Goal: Task Accomplishment & Management: Manage account settings

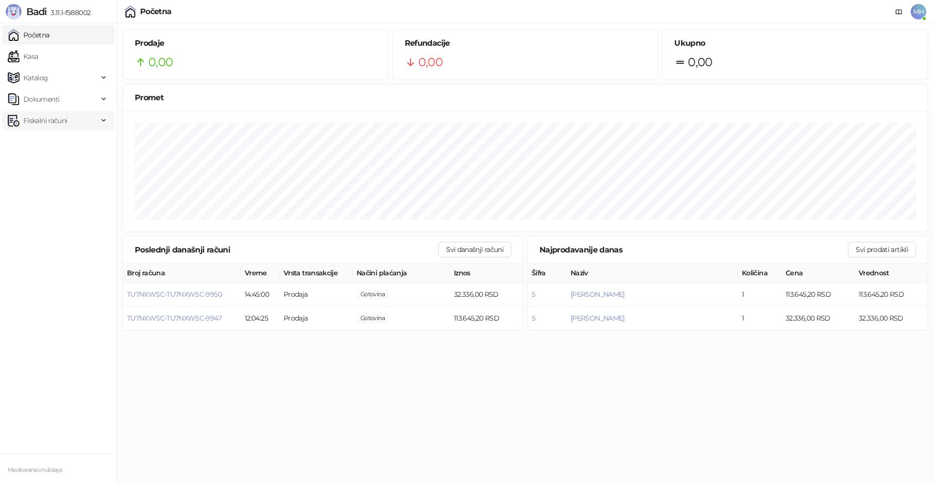
click at [53, 125] on span "Fiskalni računi" at bounding box center [45, 120] width 44 height 19
click at [56, 139] on link "Izdati računi" at bounding box center [38, 141] width 53 height 19
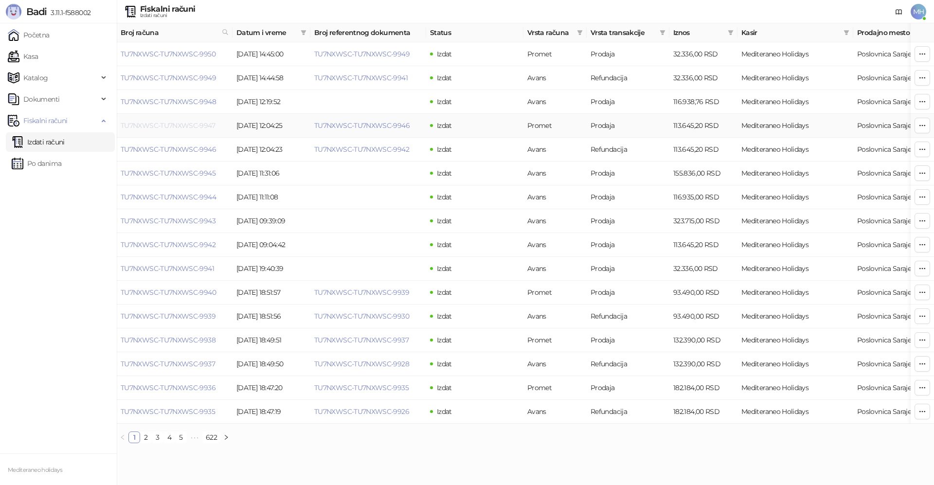
click at [196, 123] on link "TU7NXWSC-TU7NXWSC-9947" at bounding box center [168, 125] width 94 height 9
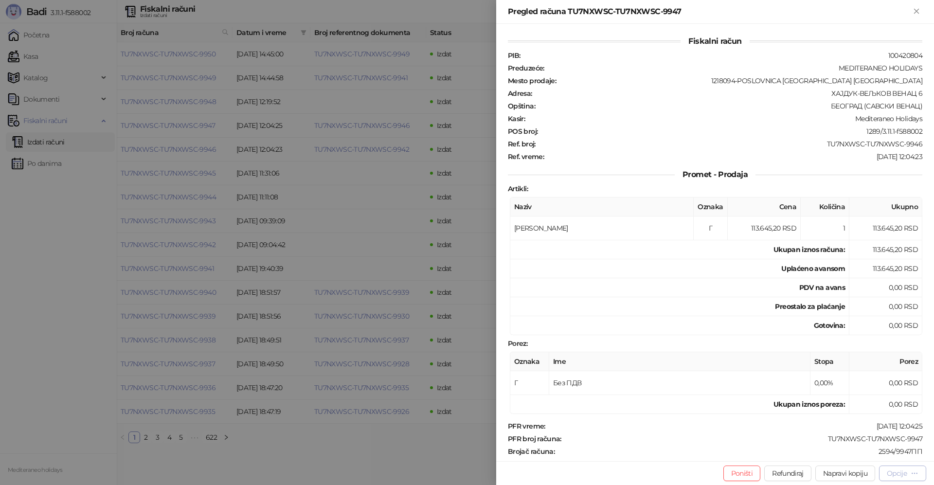
click at [887, 472] on div "Opcije" at bounding box center [896, 473] width 20 height 9
click at [864, 458] on span "Preuzmi u PDF formatu" at bounding box center [868, 453] width 100 height 11
click at [915, 15] on icon "Zatvori" at bounding box center [916, 11] width 9 height 9
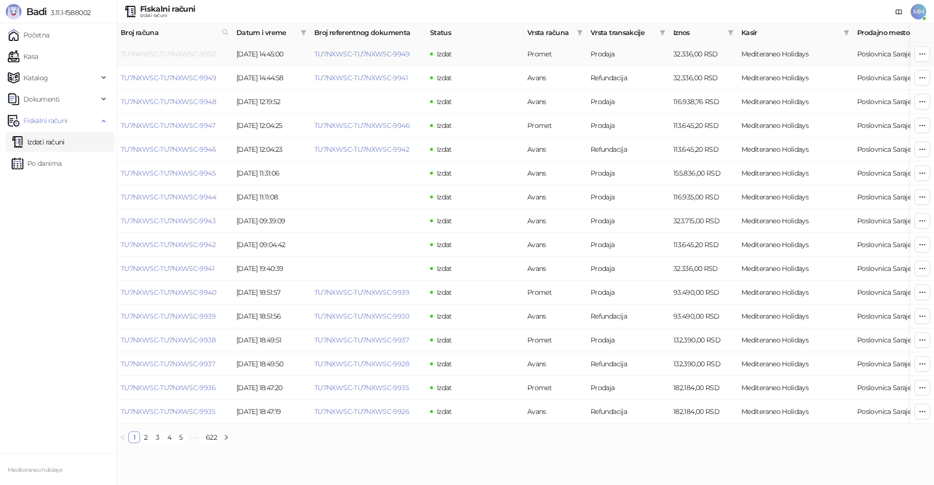
click at [204, 54] on link "TU7NXWSC-TU7NXWSC-9950" at bounding box center [168, 54] width 95 height 9
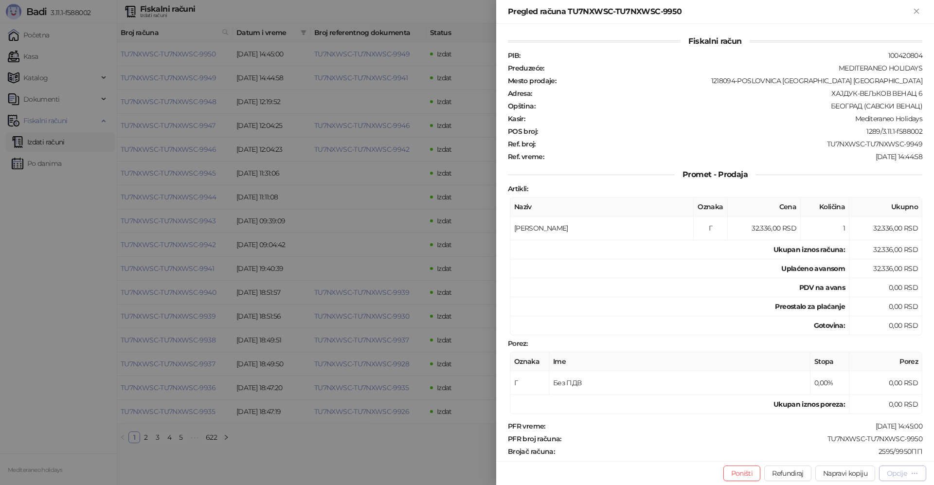
click at [900, 470] on div "Opcije" at bounding box center [896, 473] width 20 height 9
click at [884, 454] on span "Preuzmi u PDF formatu" at bounding box center [868, 453] width 100 height 11
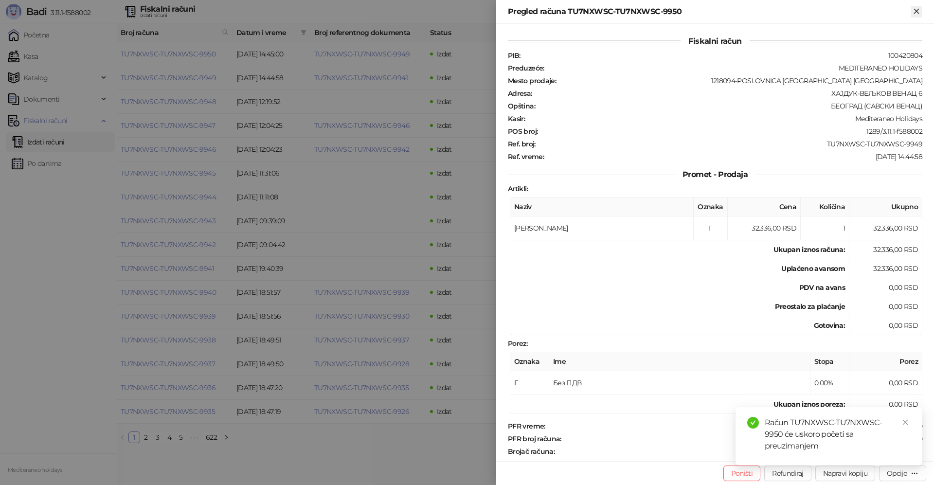
click at [916, 14] on icon "Zatvori" at bounding box center [916, 11] width 9 height 9
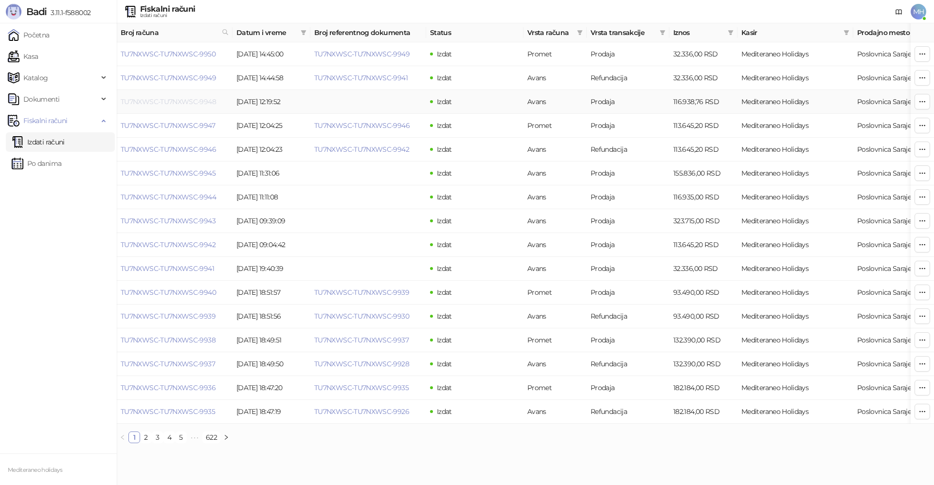
click at [188, 100] on link "TU7NXWSC-TU7NXWSC-9948" at bounding box center [168, 101] width 95 height 9
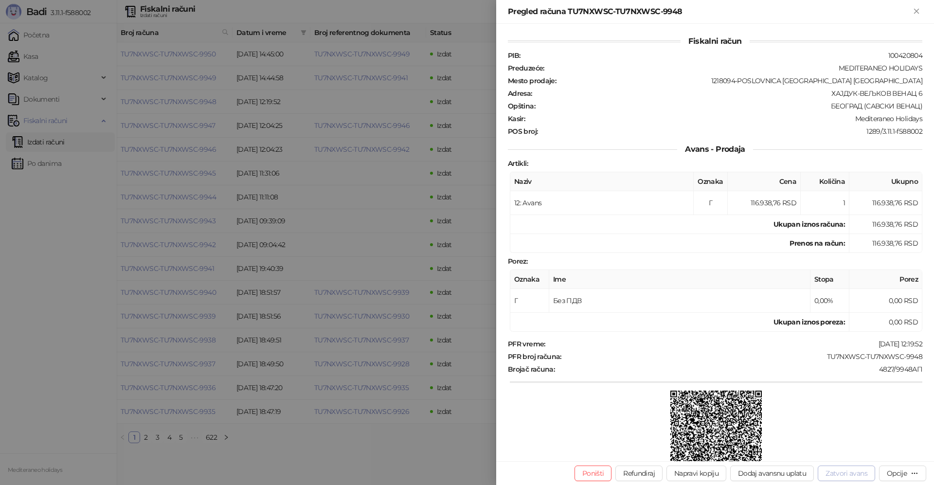
click at [831, 471] on button "Zatvori avans" at bounding box center [845, 473] width 57 height 16
type input "**********"
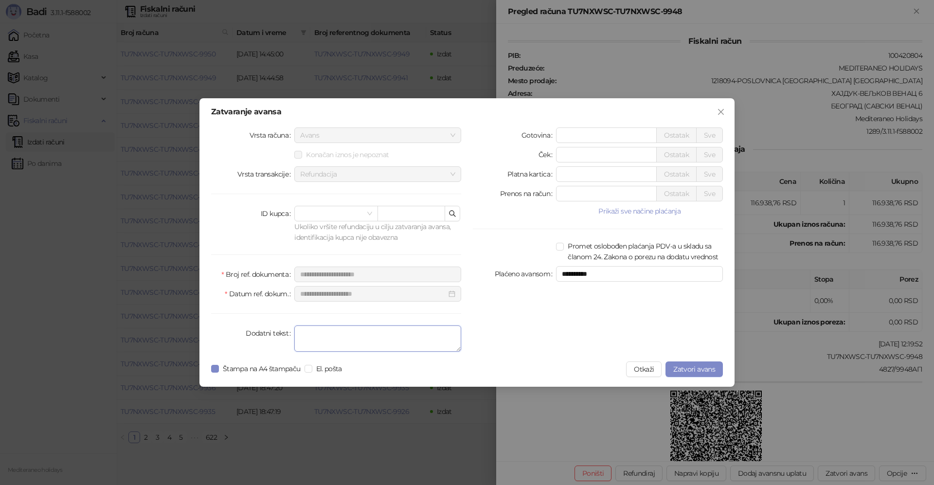
click at [382, 338] on textarea "Dodatni tekst" at bounding box center [377, 338] width 167 height 26
type textarea "*******"
click at [692, 369] on span "Zatvori avans" at bounding box center [694, 369] width 42 height 9
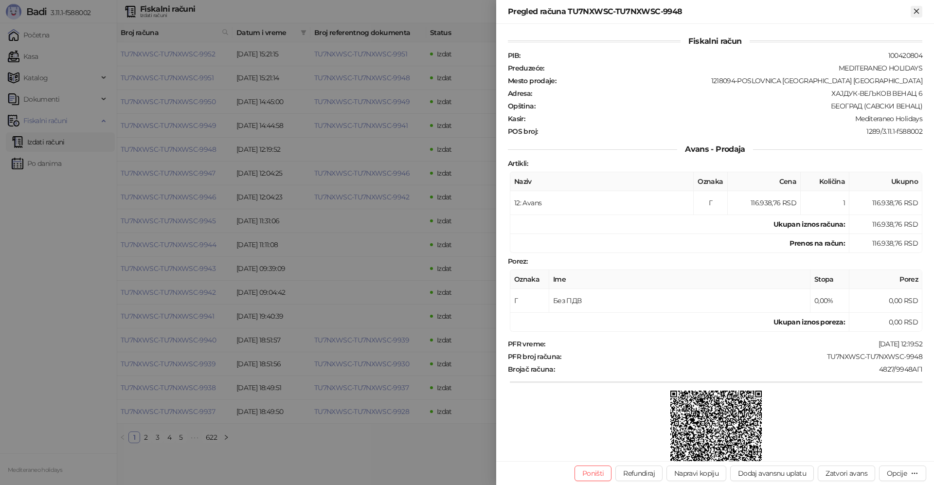
drag, startPoint x: 919, startPoint y: 11, endPoint x: 911, endPoint y: 9, distance: 8.5
click at [919, 11] on icon "Zatvori" at bounding box center [916, 11] width 9 height 9
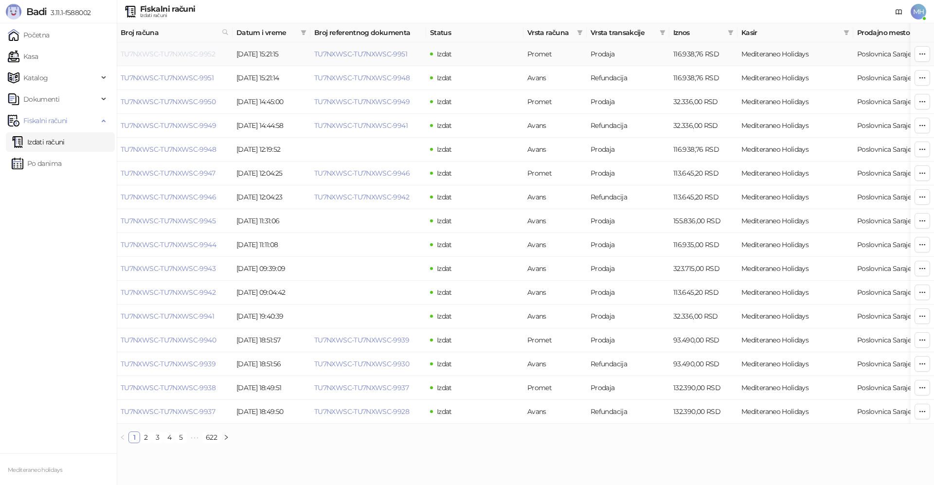
click at [167, 55] on link "TU7NXWSC-TU7NXWSC-9952" at bounding box center [168, 54] width 94 height 9
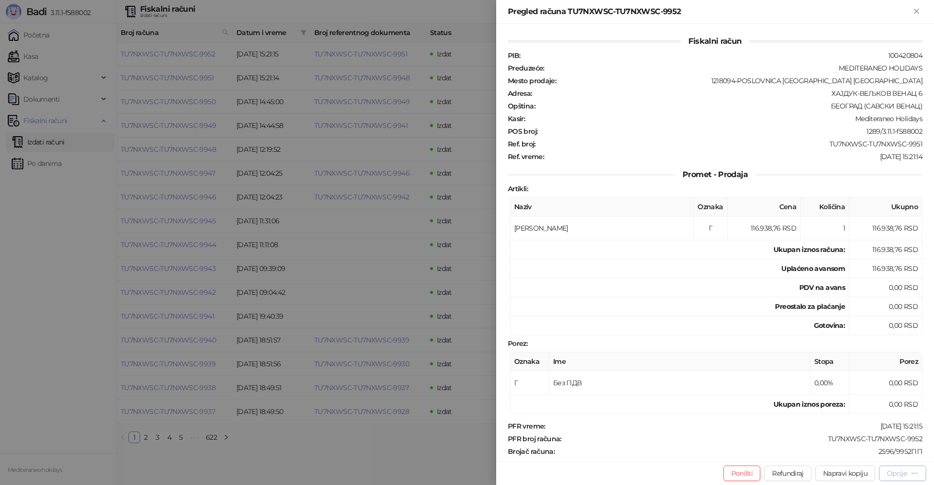
click at [891, 475] on div "Opcije" at bounding box center [896, 473] width 20 height 9
click at [872, 453] on span "Preuzmi u PDF formatu" at bounding box center [868, 453] width 100 height 11
click at [915, 12] on icon "Zatvori" at bounding box center [916, 11] width 9 height 9
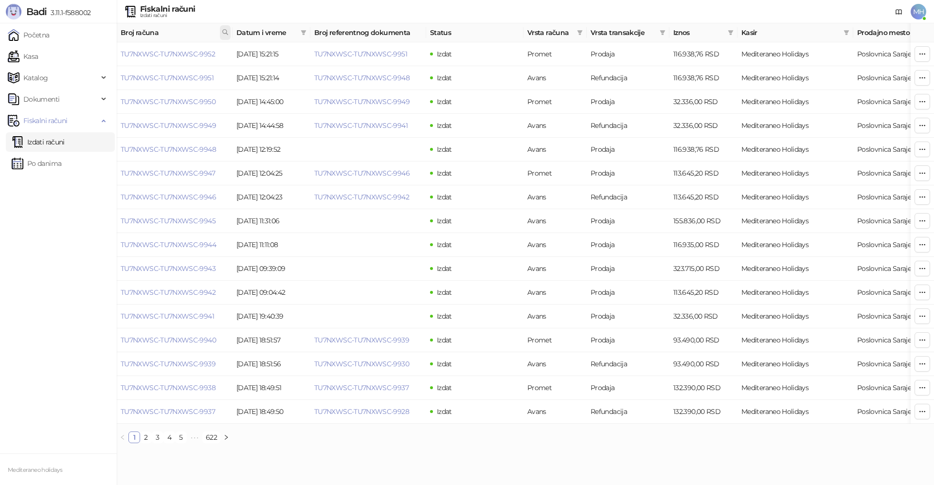
click at [224, 29] on icon at bounding box center [225, 32] width 7 height 7
type input "****"
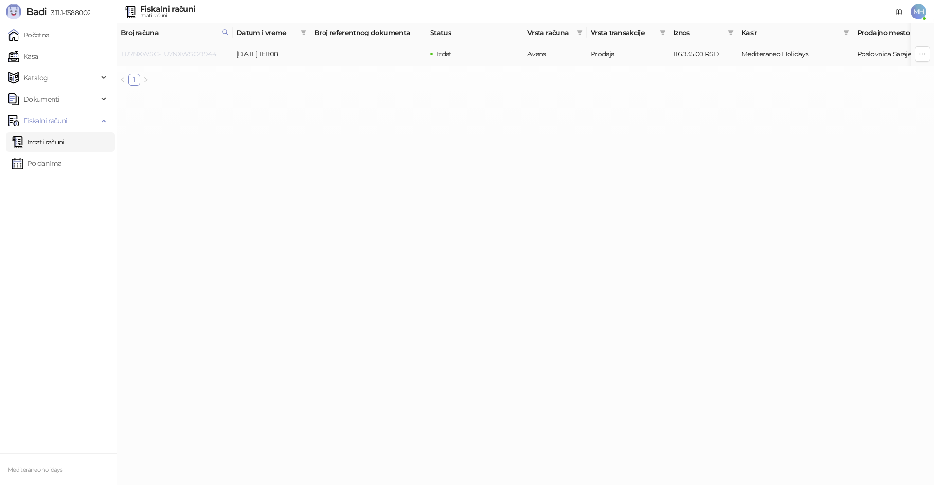
click at [197, 53] on link "TU7NXWSC-TU7NXWSC-9944" at bounding box center [168, 54] width 95 height 9
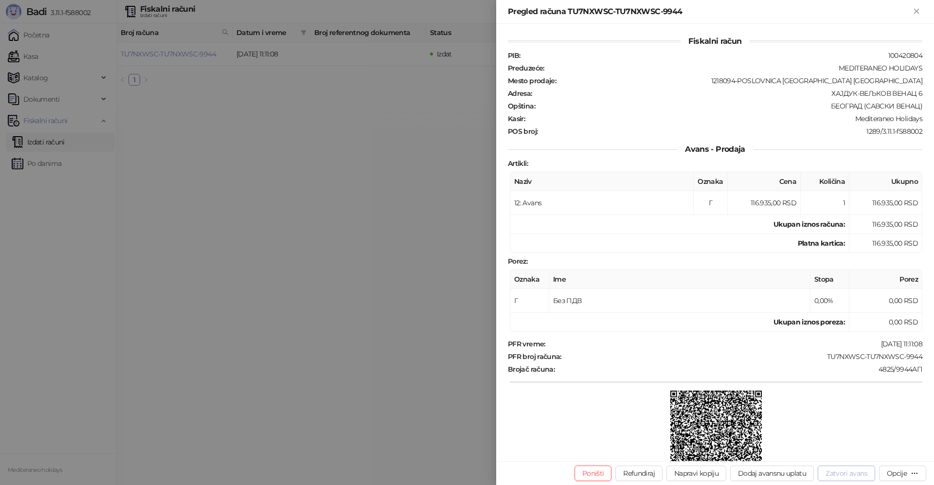
click at [839, 477] on button "Zatvori avans" at bounding box center [845, 473] width 57 height 16
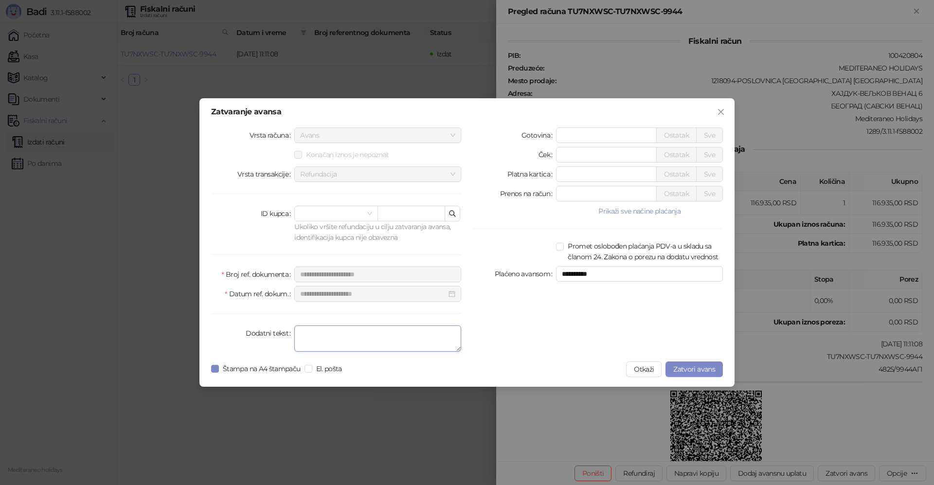
click at [399, 344] on textarea "Dodatni tekst" at bounding box center [377, 338] width 167 height 26
type textarea "*******"
click at [688, 366] on span "Zatvori avans" at bounding box center [694, 369] width 42 height 9
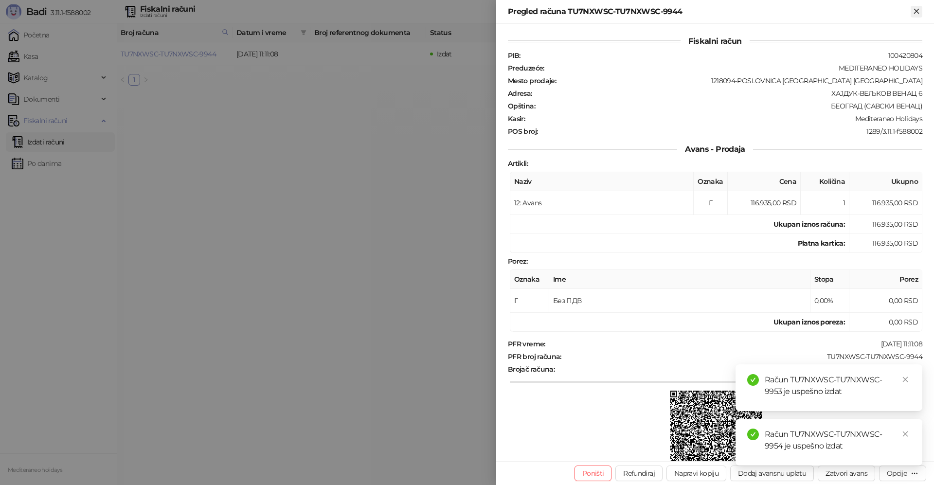
click at [920, 14] on icon "Zatvori" at bounding box center [916, 11] width 9 height 9
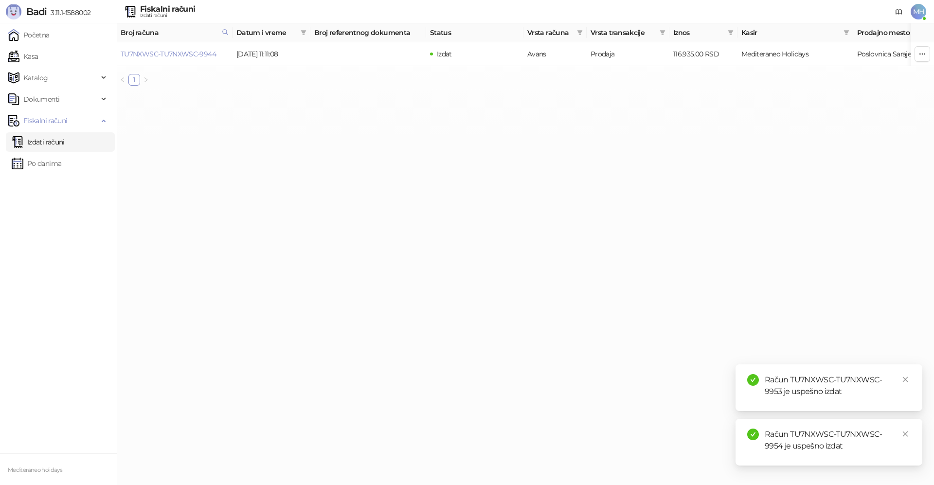
click at [65, 147] on link "Izdati računi" at bounding box center [38, 141] width 53 height 19
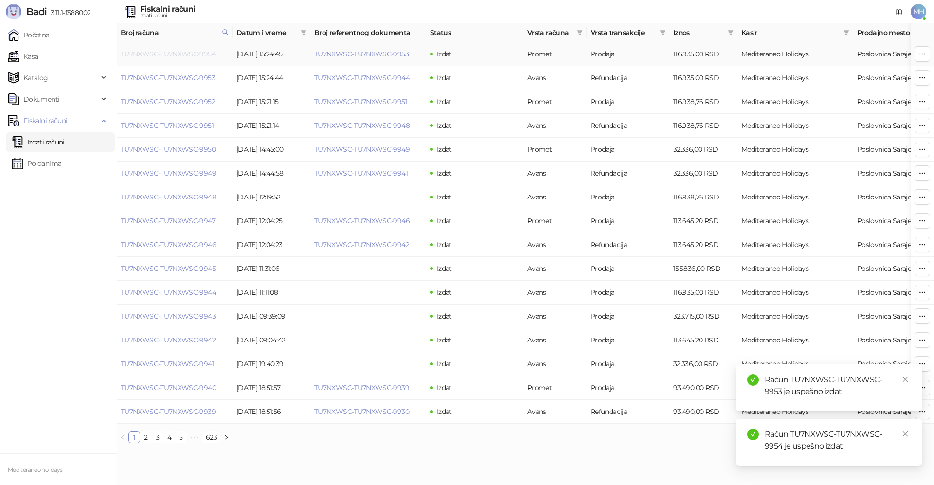
click at [196, 55] on link "TU7NXWSC-TU7NXWSC-9954" at bounding box center [168, 54] width 95 height 9
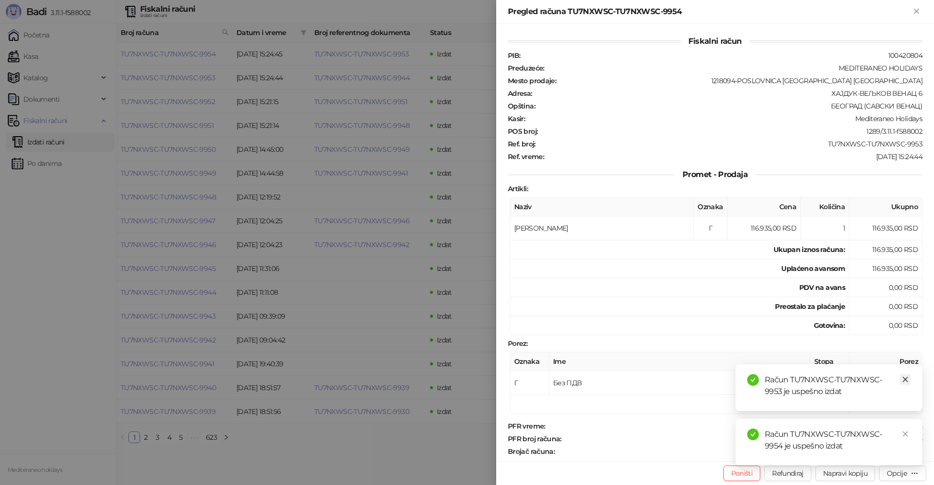
click at [907, 378] on icon "close" at bounding box center [905, 379] width 7 height 7
click at [907, 433] on icon "close" at bounding box center [905, 433] width 7 height 7
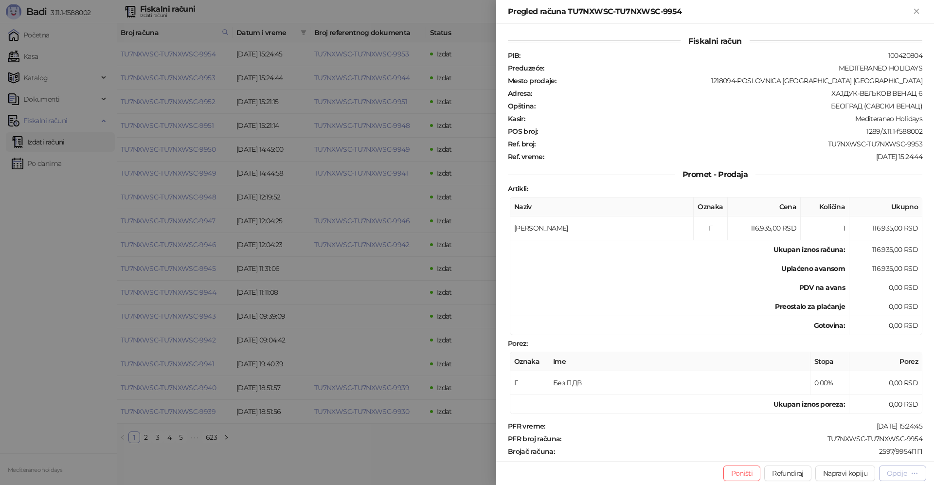
click at [907, 475] on div "Opcije" at bounding box center [902, 472] width 32 height 9
click at [857, 456] on span "Preuzmi u PDF formatu" at bounding box center [868, 453] width 100 height 11
click at [917, 13] on icon "Zatvori" at bounding box center [916, 11] width 9 height 9
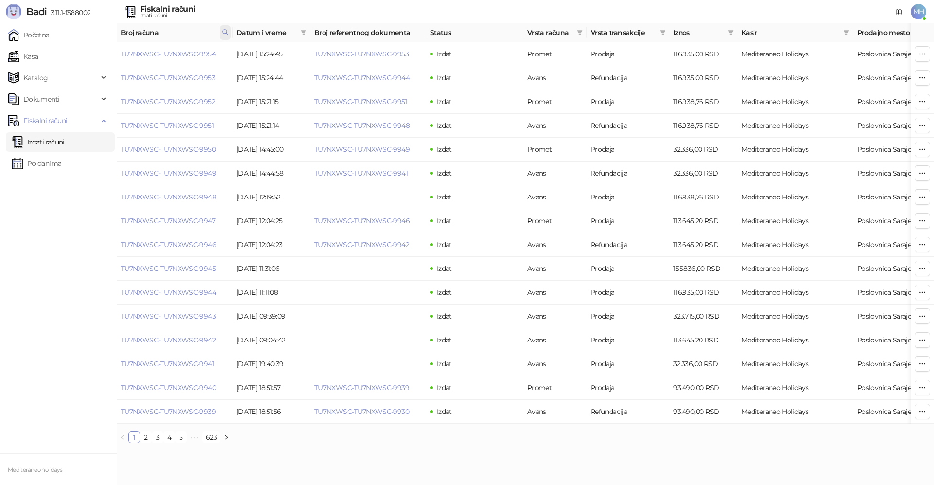
click at [226, 32] on icon at bounding box center [225, 32] width 7 height 7
drag, startPoint x: 182, startPoint y: 58, endPoint x: 112, endPoint y: 61, distance: 70.1
click at [110, 61] on body "Badi 3.11.1-f588002 Početna Kasa Katalog Dokumenti Fiskalni računi Izdati račun…" at bounding box center [467, 225] width 934 height 451
type input "****"
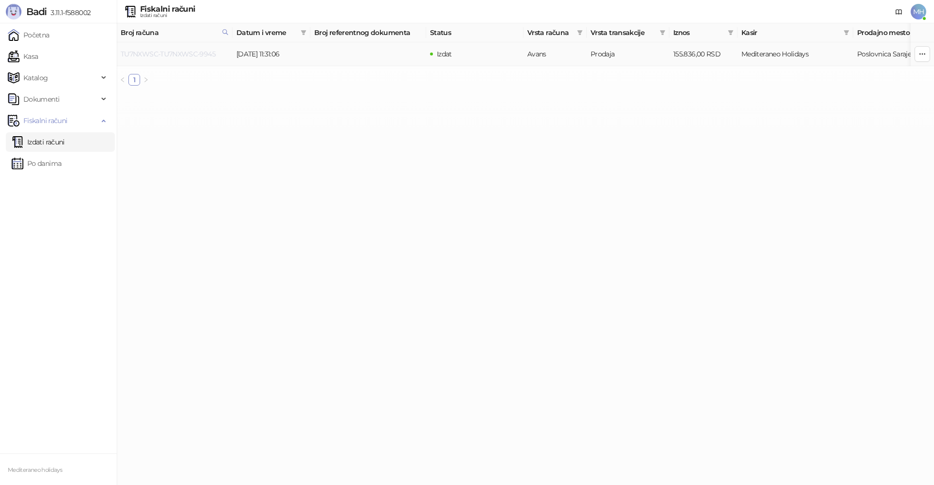
click at [194, 50] on link "TU7NXWSC-TU7NXWSC-9945" at bounding box center [168, 54] width 95 height 9
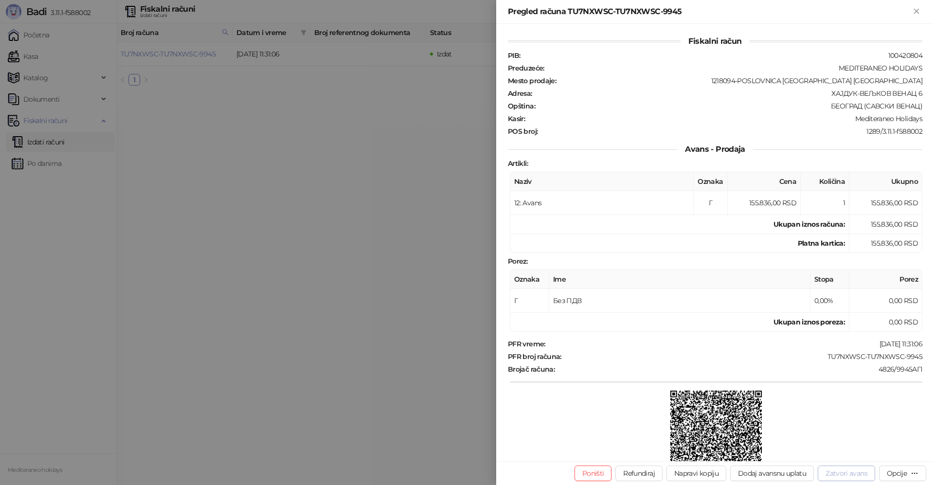
click at [838, 474] on button "Zatvori avans" at bounding box center [845, 473] width 57 height 16
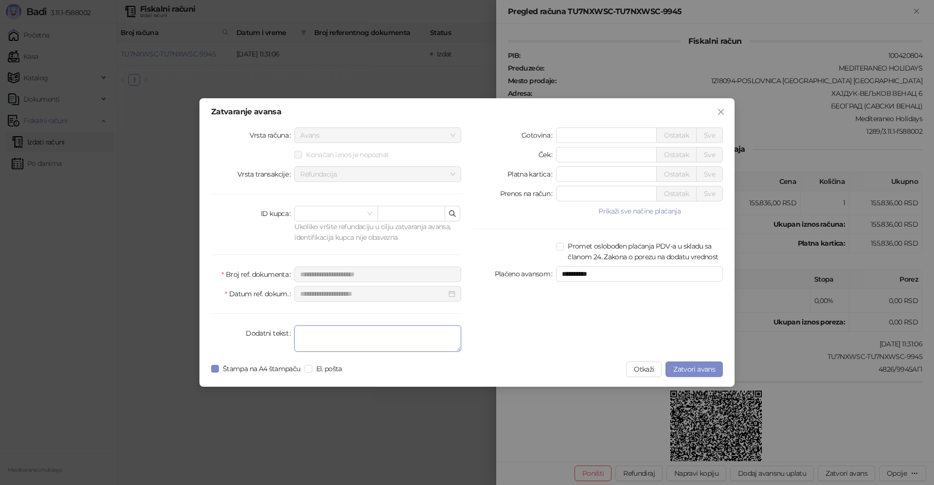
click at [411, 336] on textarea "Dodatni tekst" at bounding box center [377, 338] width 167 height 26
type textarea "*******"
click at [702, 371] on span "Zatvori avans" at bounding box center [694, 369] width 42 height 9
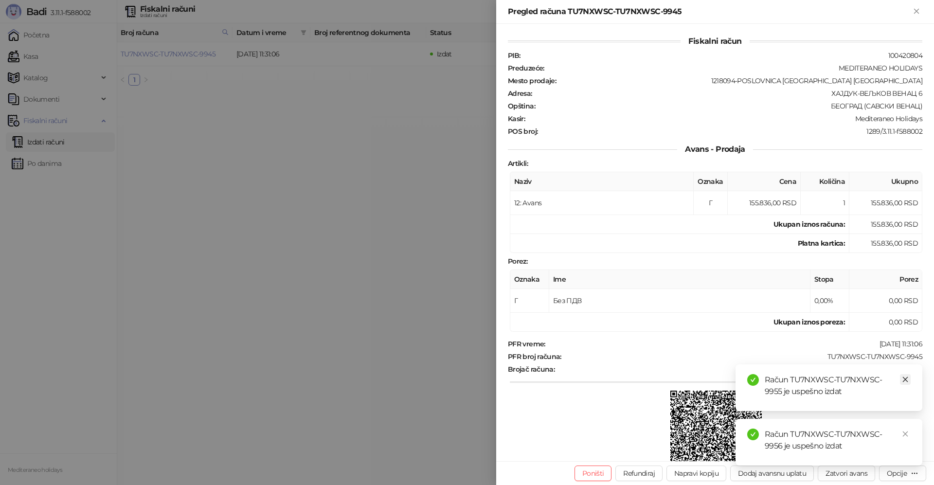
click at [902, 381] on icon "close" at bounding box center [905, 379] width 7 height 7
click at [905, 433] on icon "close" at bounding box center [905, 433] width 7 height 7
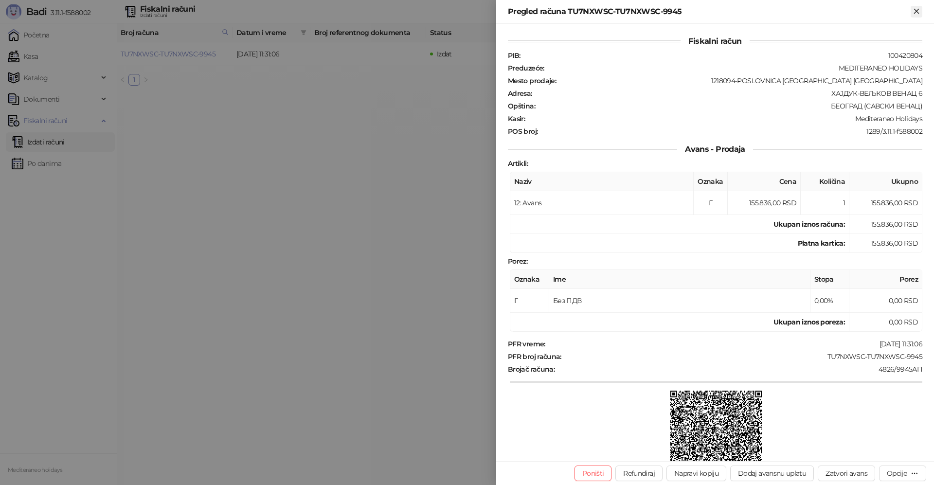
click at [915, 11] on icon "Zatvori" at bounding box center [916, 11] width 9 height 9
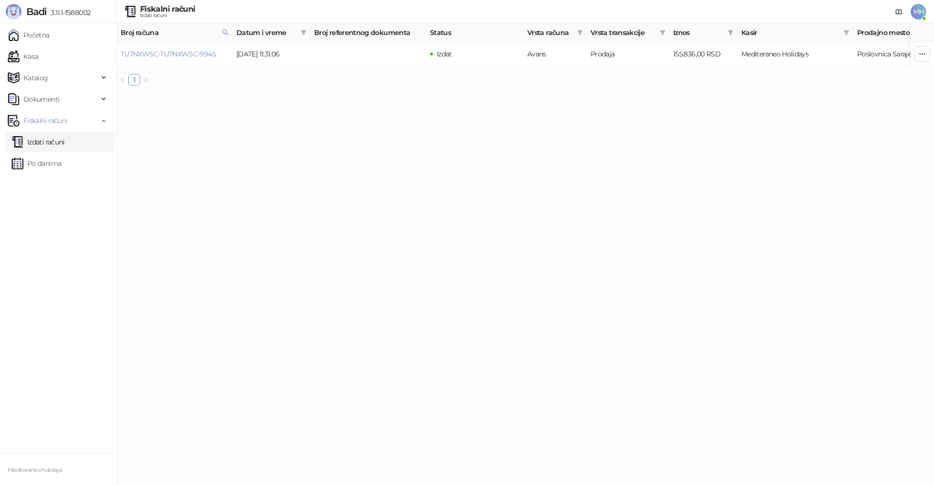
click at [59, 138] on link "Izdati računi" at bounding box center [38, 141] width 53 height 19
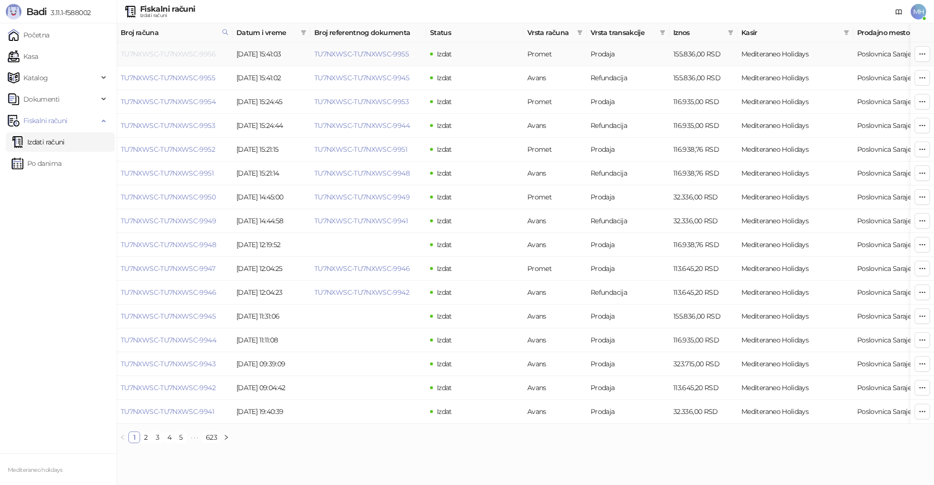
click at [196, 55] on link "TU7NXWSC-TU7NXWSC-9956" at bounding box center [168, 54] width 95 height 9
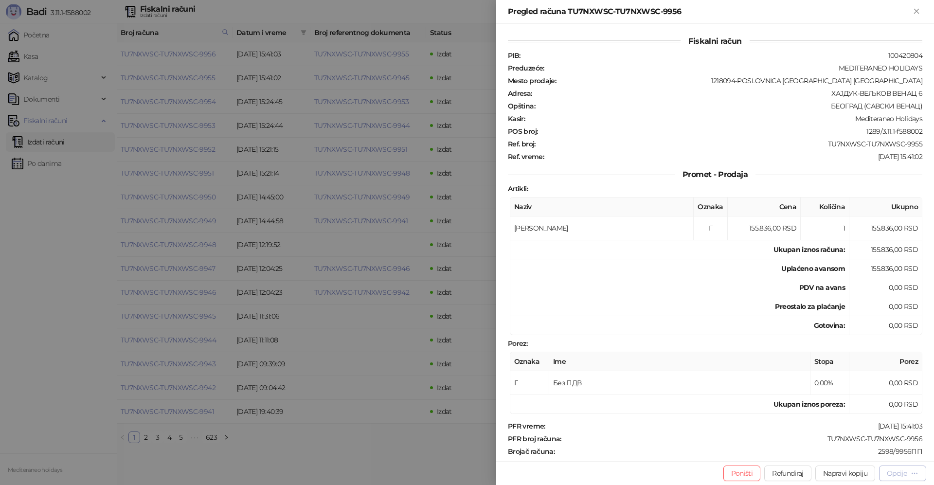
click at [887, 474] on div "Opcije" at bounding box center [896, 473] width 20 height 9
click at [832, 455] on span "Preuzmi u PDF formatu" at bounding box center [868, 453] width 100 height 11
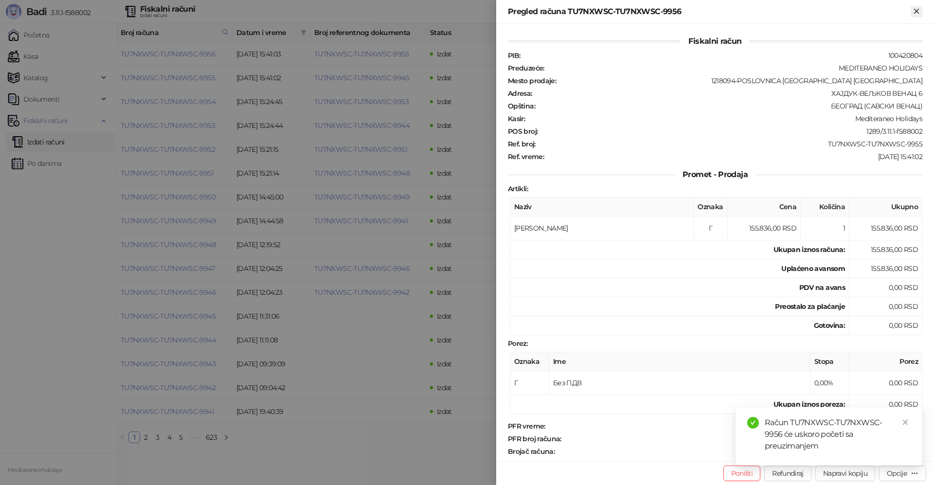
click at [915, 13] on icon "Zatvori" at bounding box center [916, 11] width 4 height 4
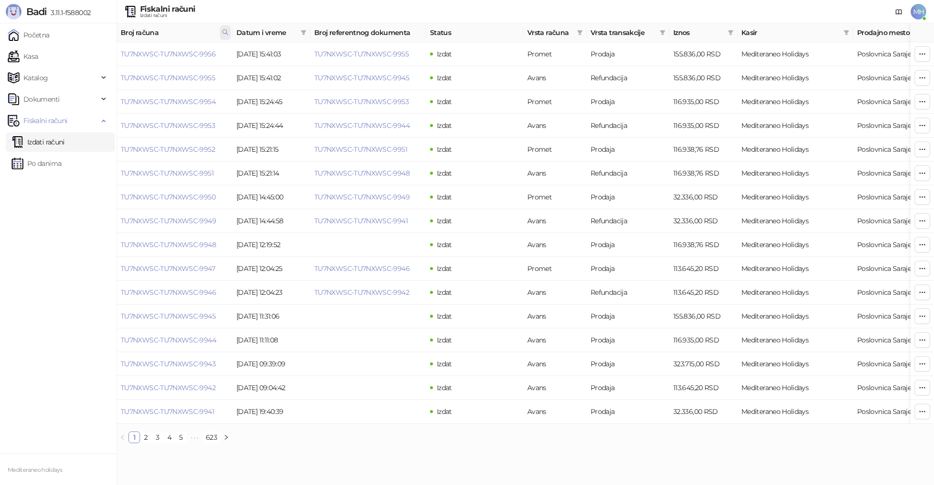
click at [228, 32] on icon at bounding box center [225, 32] width 7 height 7
drag, startPoint x: 192, startPoint y: 58, endPoint x: 115, endPoint y: 59, distance: 77.3
click at [115, 59] on body "Badi 3.11.1-f588002 Početna Kasa Katalog Dokumenti Fiskalni računi Izdati račun…" at bounding box center [467, 225] width 934 height 451
type input "****"
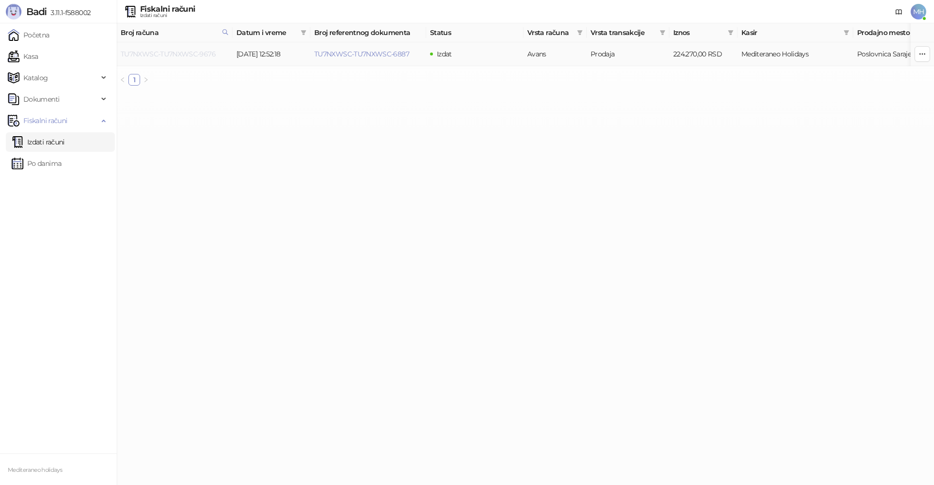
click at [185, 54] on link "TU7NXWSC-TU7NXWSC-9676" at bounding box center [168, 54] width 95 height 9
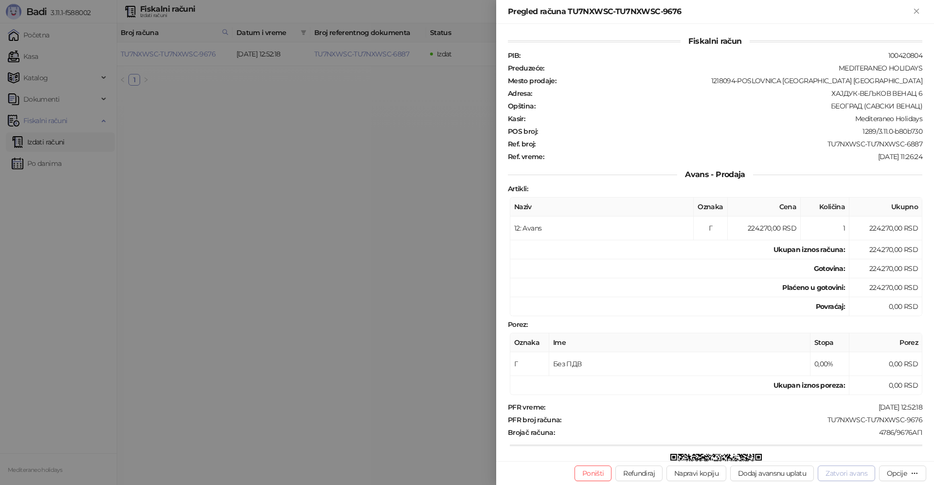
click at [828, 469] on button "Zatvori avans" at bounding box center [845, 473] width 57 height 16
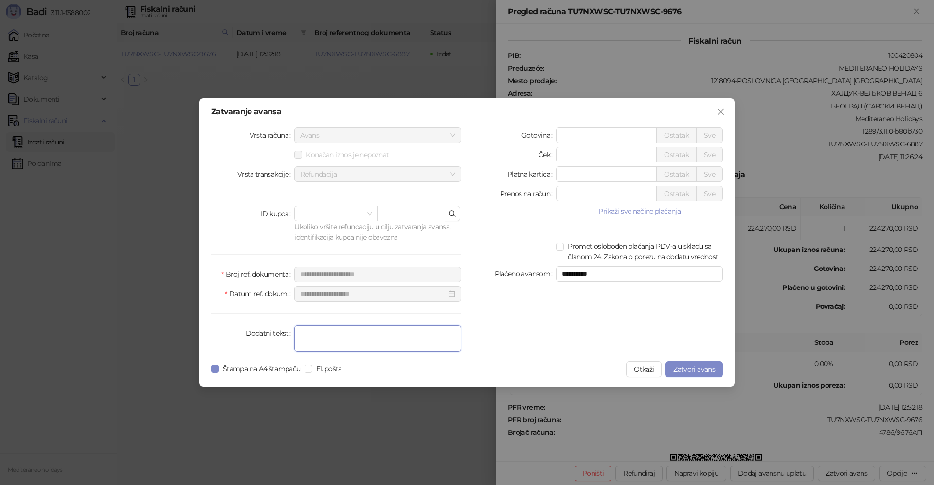
click at [379, 339] on textarea "Dodatni tekst" at bounding box center [377, 338] width 167 height 26
type textarea "*******"
click at [698, 370] on span "Zatvori avans" at bounding box center [694, 369] width 42 height 9
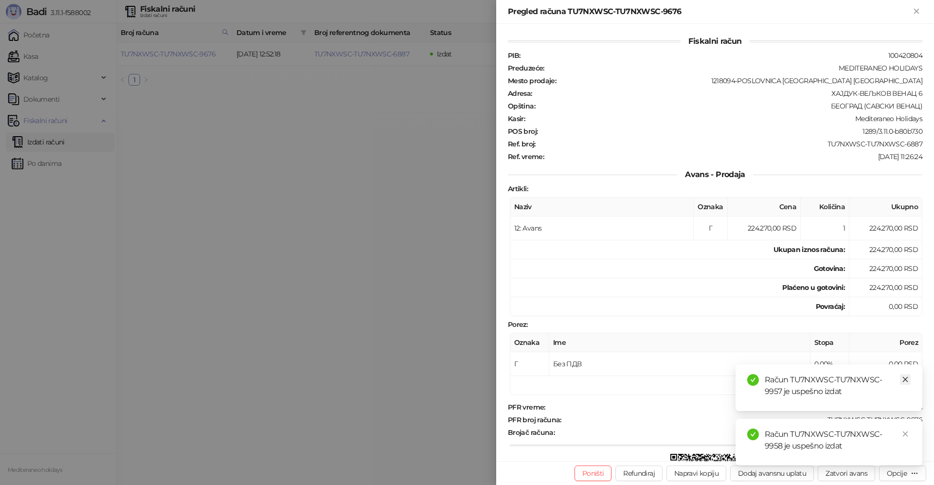
click at [902, 380] on icon "close" at bounding box center [905, 379] width 7 height 7
click at [906, 436] on icon "close" at bounding box center [905, 433] width 7 height 7
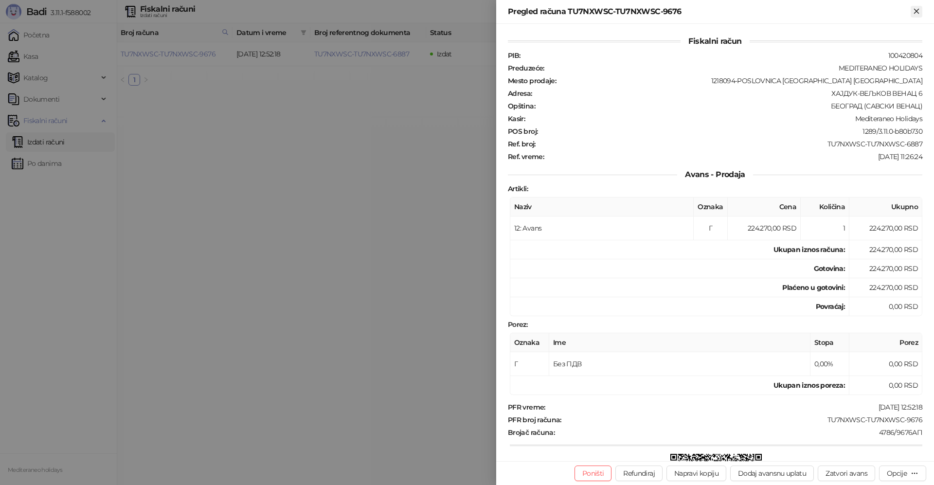
click at [914, 11] on icon "Zatvori" at bounding box center [916, 11] width 9 height 9
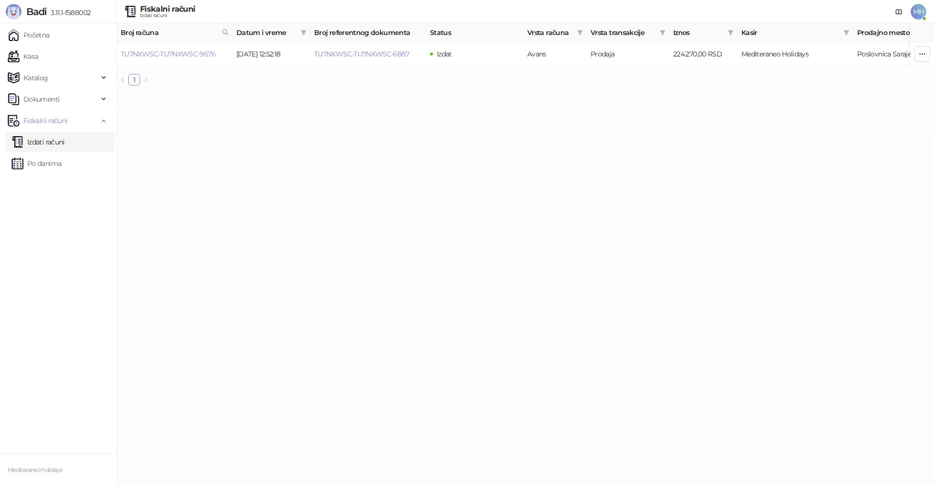
click at [65, 143] on link "Izdati računi" at bounding box center [38, 141] width 53 height 19
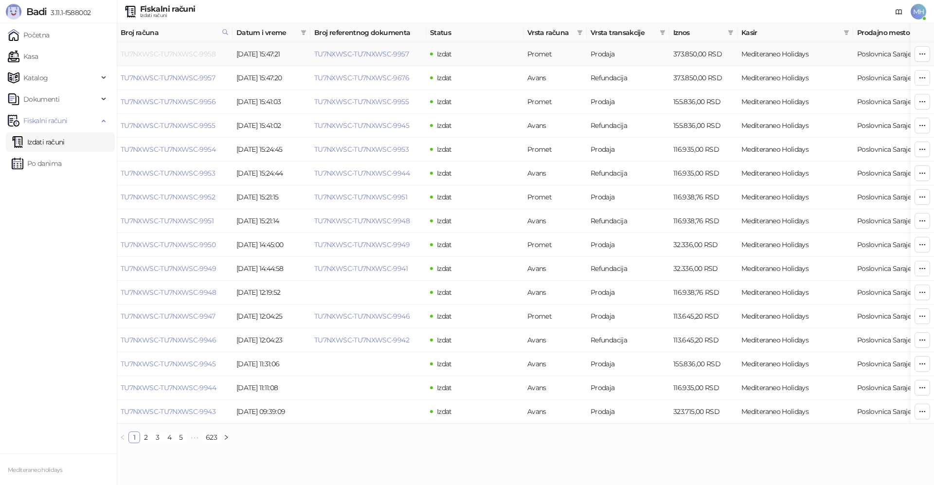
click at [185, 51] on link "TU7NXWSC-TU7NXWSC-9958" at bounding box center [168, 54] width 95 height 9
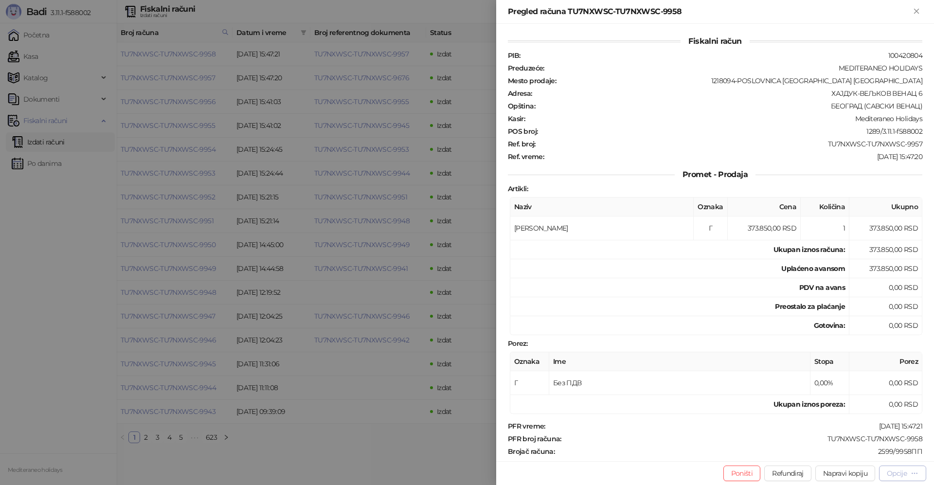
click at [894, 470] on div "Opcije" at bounding box center [896, 473] width 20 height 9
click at [846, 455] on span "Preuzmi u PDF formatu" at bounding box center [868, 453] width 100 height 11
click at [918, 8] on icon "Zatvori" at bounding box center [916, 11] width 9 height 9
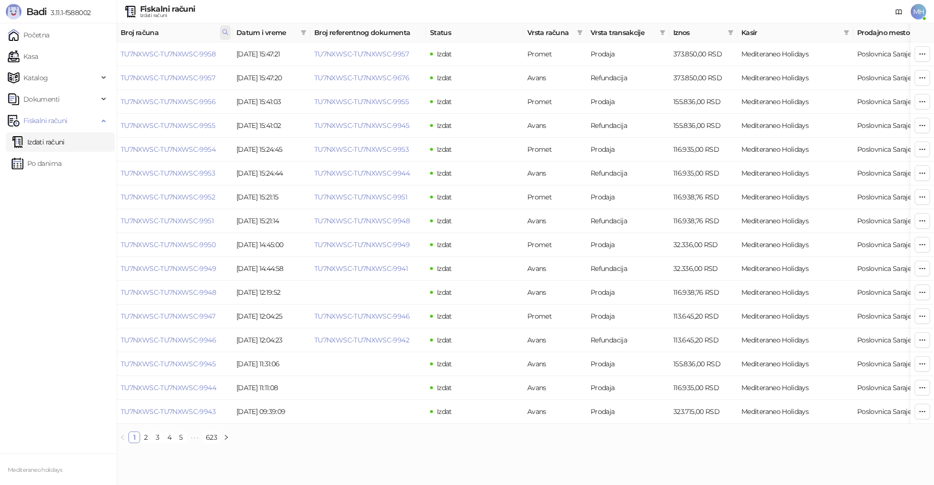
click at [226, 30] on icon at bounding box center [225, 32] width 5 height 5
drag, startPoint x: 176, startPoint y: 52, endPoint x: 131, endPoint y: 57, distance: 44.6
click at [133, 57] on div "****" at bounding box center [181, 53] width 97 height 23
type input "****"
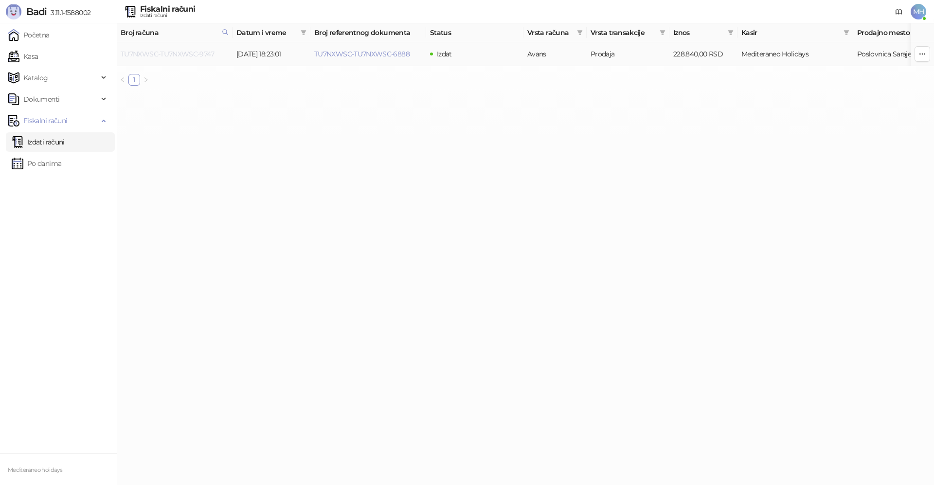
click at [202, 53] on link "TU7NXWSC-TU7NXWSC-9747" at bounding box center [167, 54] width 93 height 9
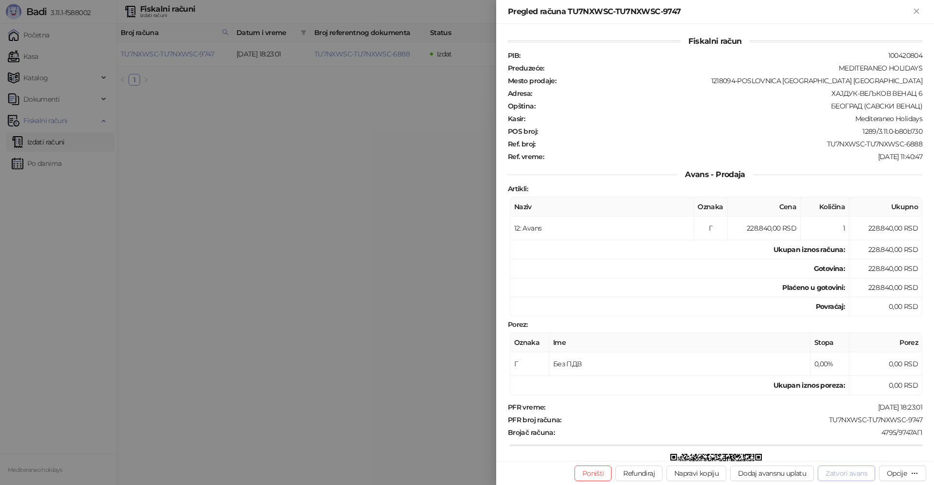
click at [834, 472] on button "Zatvori avans" at bounding box center [845, 473] width 57 height 16
type input "**********"
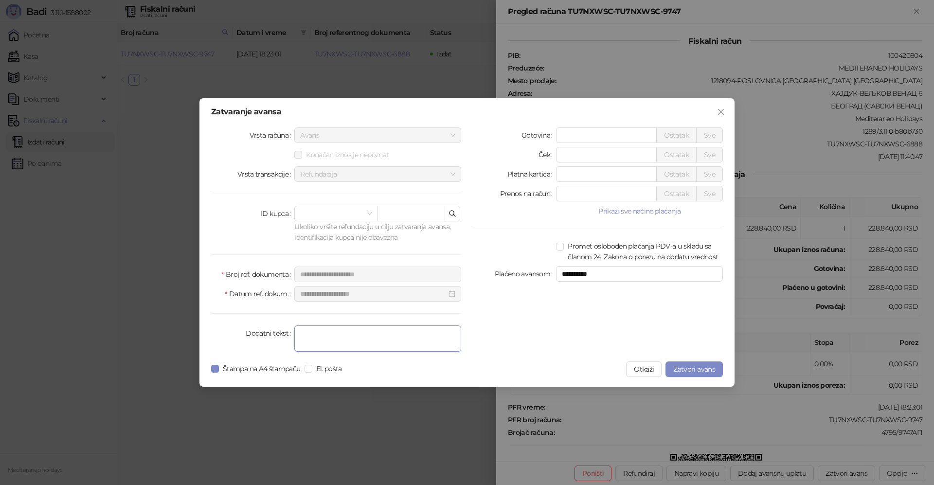
click at [380, 337] on textarea "Dodatni tekst" at bounding box center [377, 338] width 167 height 26
type textarea "*******"
click at [674, 368] on span "Zatvori avans" at bounding box center [694, 369] width 42 height 9
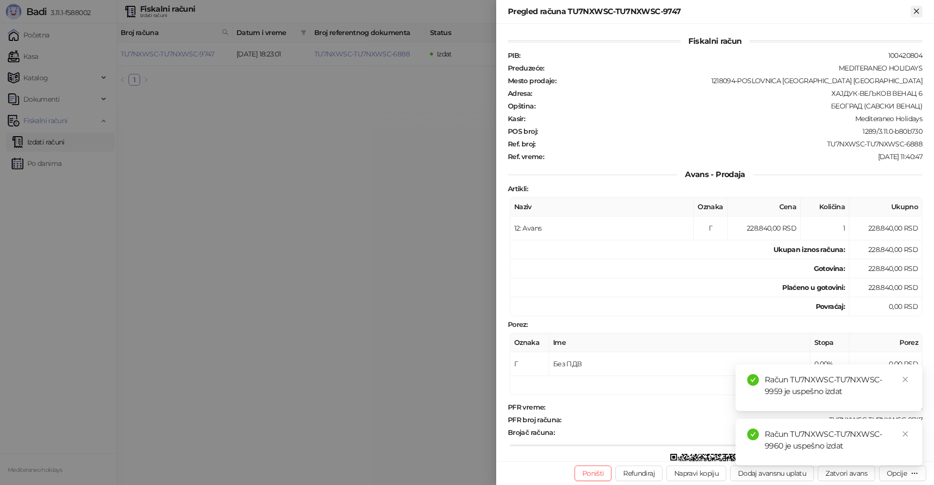
click at [914, 8] on icon "Zatvori" at bounding box center [916, 11] width 9 height 9
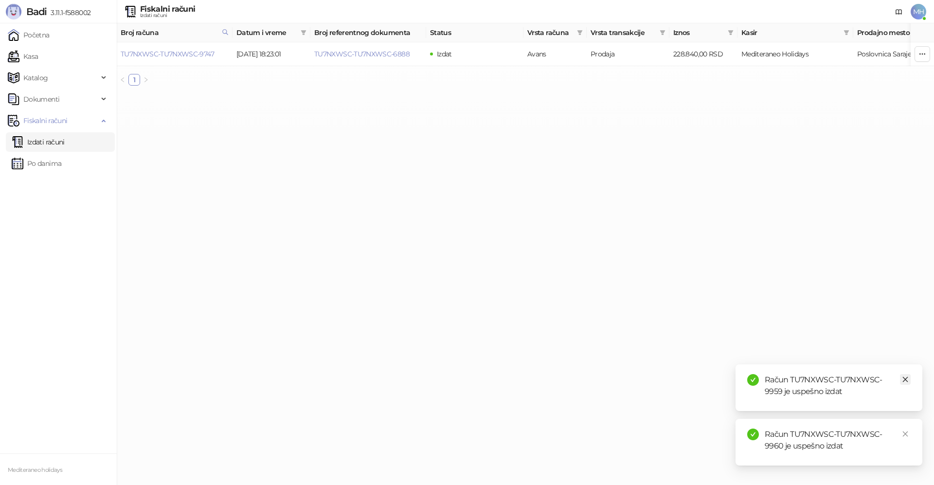
click at [907, 383] on link "Close" at bounding box center [905, 379] width 11 height 11
click at [906, 436] on icon "close" at bounding box center [905, 433] width 7 height 7
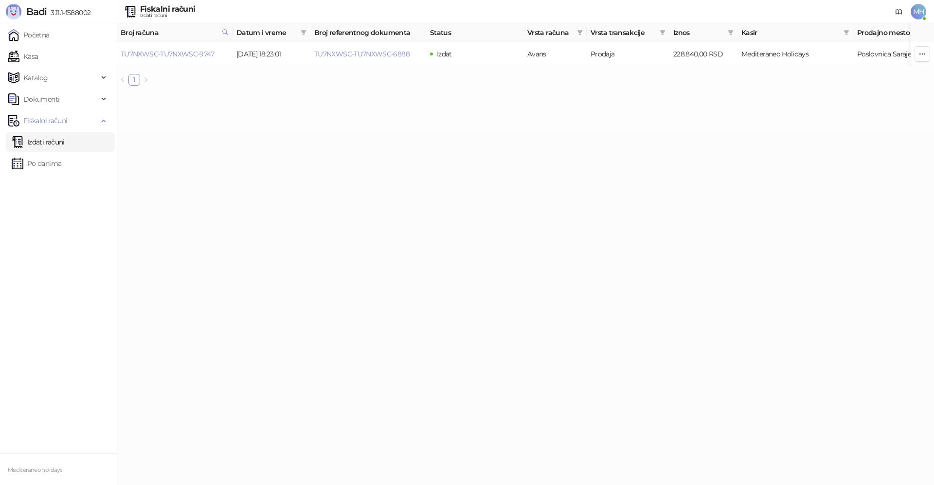
click at [36, 144] on link "Izdati računi" at bounding box center [38, 141] width 53 height 19
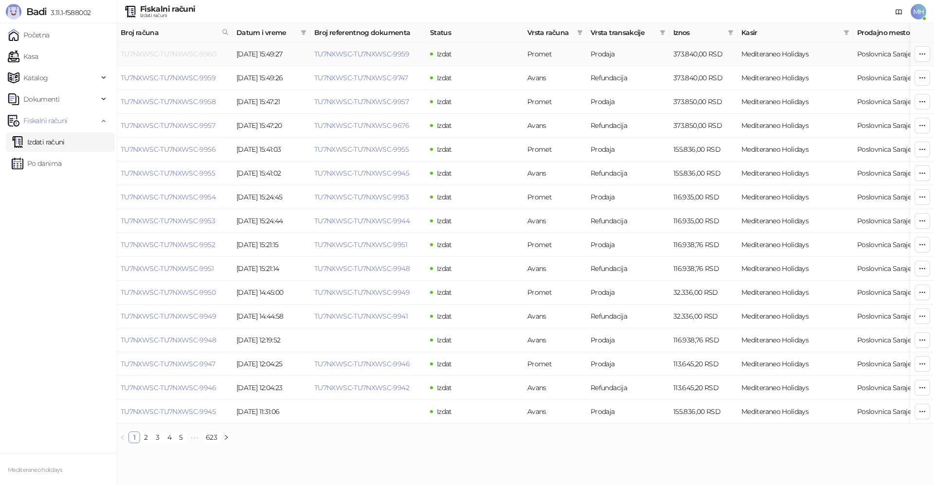
click at [171, 51] on link "TU7NXWSC-TU7NXWSC-9960" at bounding box center [168, 54] width 95 height 9
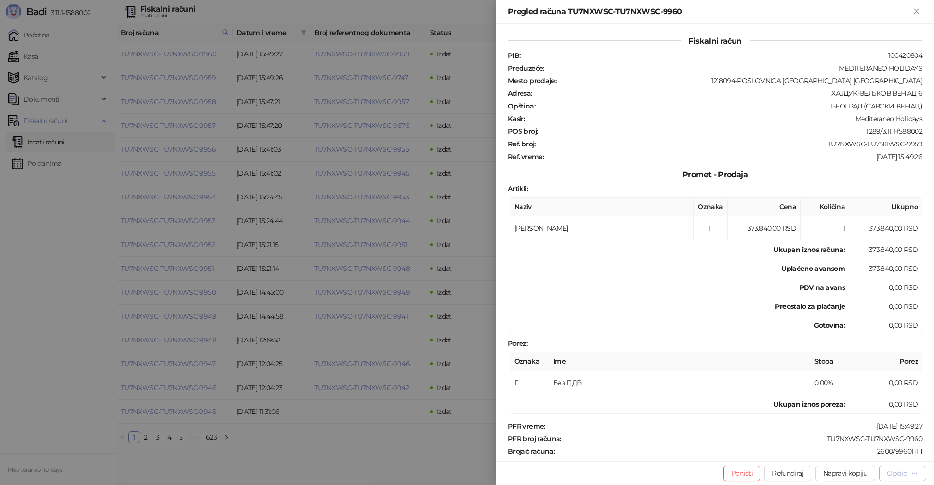
click at [888, 472] on div "Opcije" at bounding box center [896, 473] width 20 height 9
click at [867, 455] on span "Preuzmi u PDF formatu" at bounding box center [868, 453] width 100 height 11
click at [921, 10] on button "Zatvori" at bounding box center [916, 12] width 12 height 12
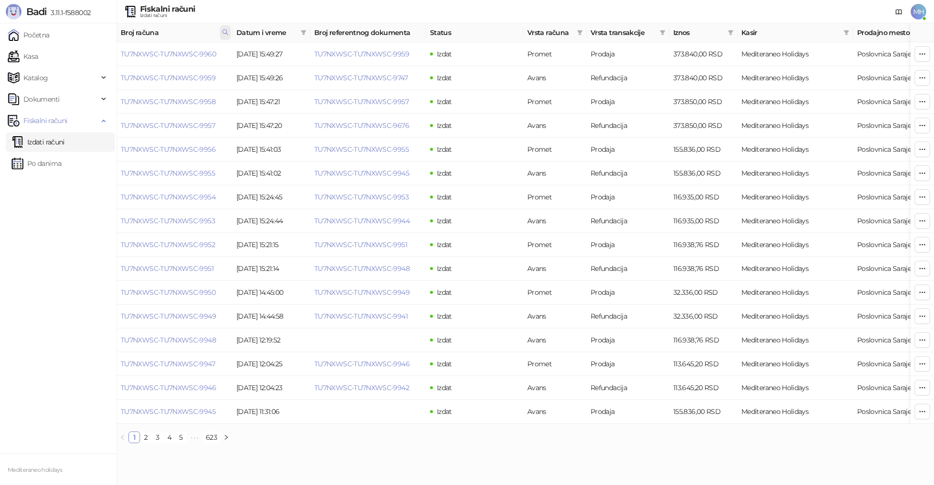
click at [224, 32] on icon at bounding box center [225, 32] width 7 height 7
drag, startPoint x: 188, startPoint y: 54, endPoint x: 109, endPoint y: 58, distance: 79.4
click at [106, 59] on body "Badi 3.11.1-f588002 Početna Kasa Katalog Dokumenti Fiskalni računi Izdati račun…" at bounding box center [467, 225] width 934 height 451
type input "****"
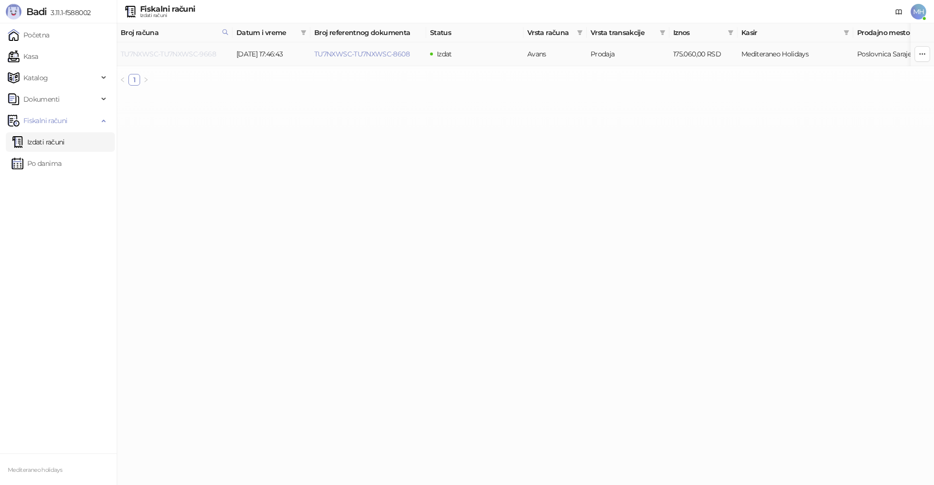
click at [191, 53] on link "TU7NXWSC-TU7NXWSC-9668" at bounding box center [168, 54] width 95 height 9
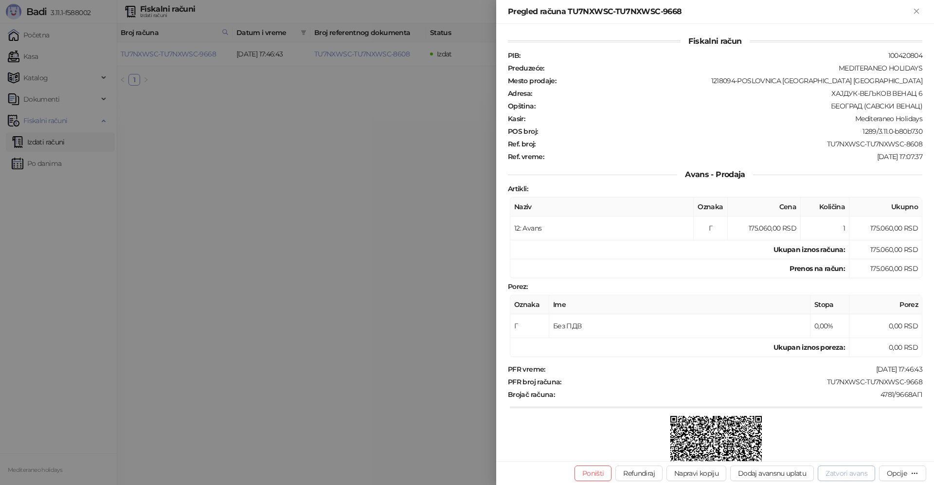
click at [858, 477] on button "Zatvori avans" at bounding box center [845, 473] width 57 height 16
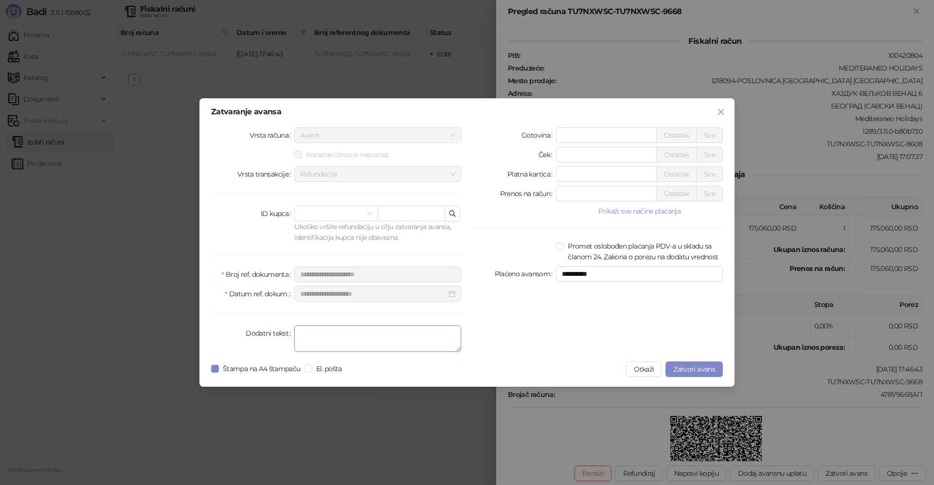
click at [416, 338] on textarea "Dodatni tekst" at bounding box center [377, 338] width 167 height 26
type textarea "*******"
click at [698, 374] on button "Zatvori avans" at bounding box center [693, 369] width 57 height 16
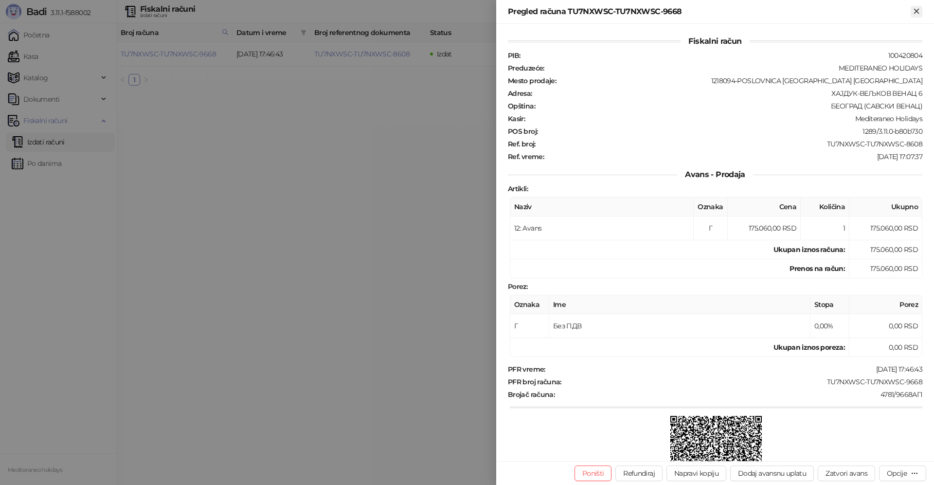
click at [917, 12] on icon "Zatvori" at bounding box center [916, 11] width 4 height 4
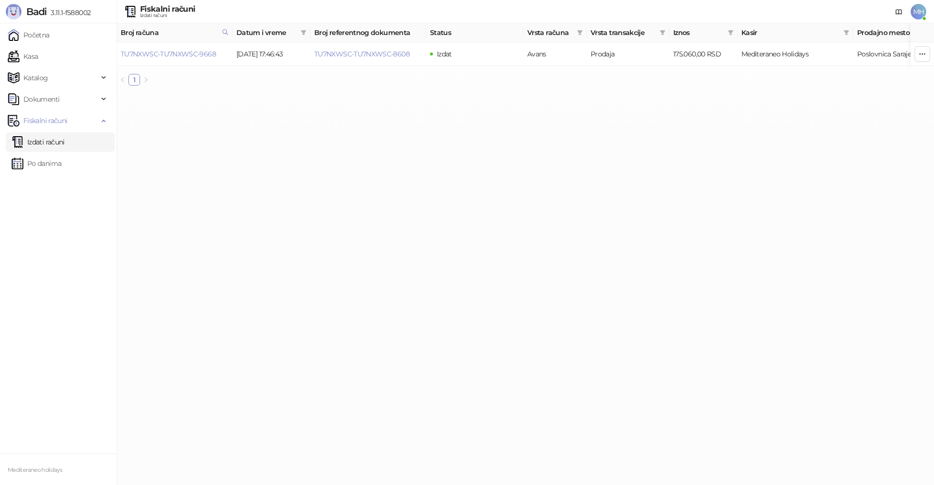
click at [35, 138] on link "Izdati računi" at bounding box center [38, 141] width 53 height 19
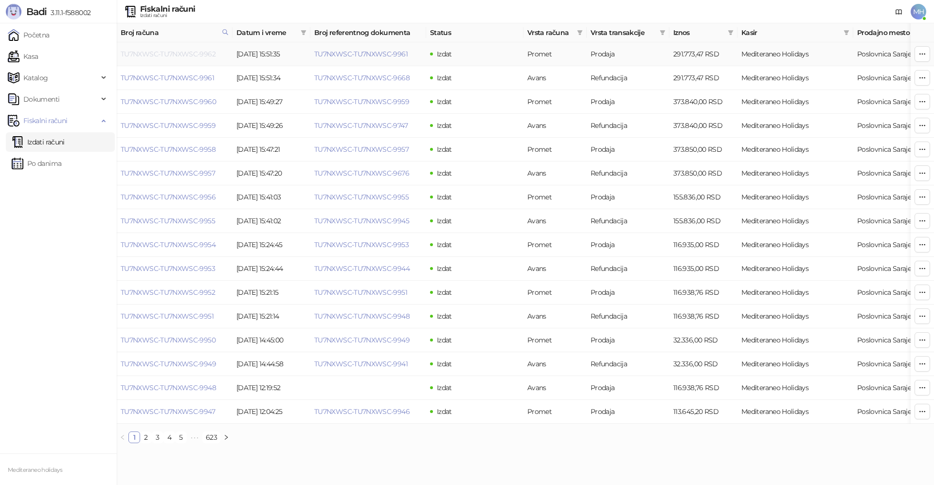
click at [159, 53] on link "TU7NXWSC-TU7NXWSC-9962" at bounding box center [168, 54] width 95 height 9
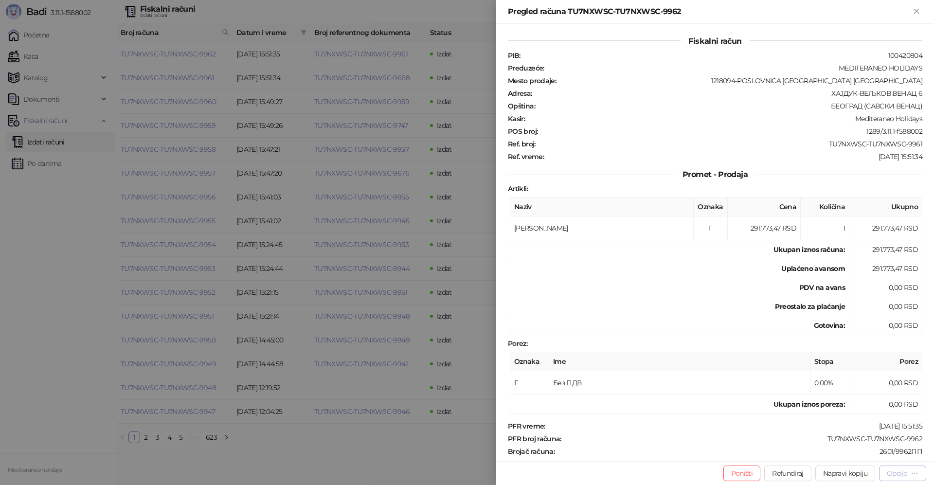
click at [899, 475] on div "Opcije" at bounding box center [896, 473] width 20 height 9
click at [863, 456] on span "Preuzmi u PDF formatu" at bounding box center [868, 453] width 100 height 11
click at [913, 11] on icon "Zatvori" at bounding box center [916, 11] width 9 height 9
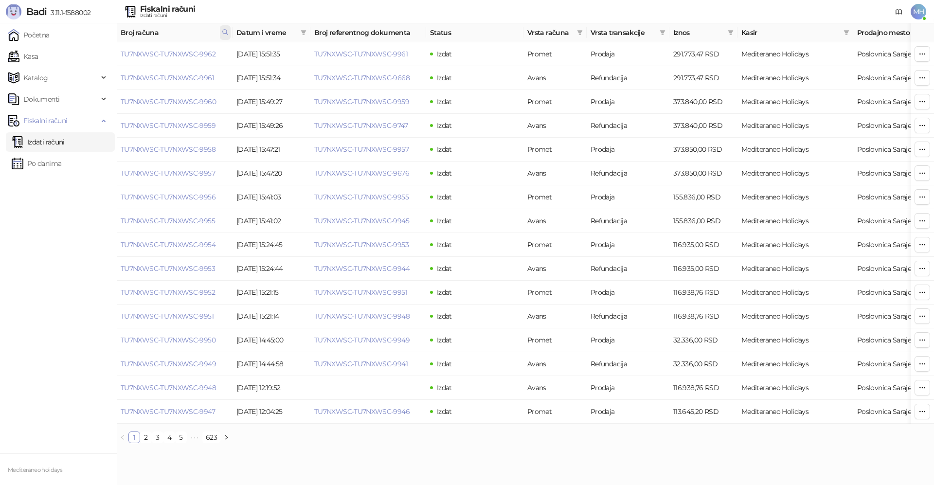
click at [224, 35] on icon at bounding box center [225, 32] width 7 height 7
drag, startPoint x: 182, startPoint y: 56, endPoint x: 108, endPoint y: 65, distance: 74.9
click at [108, 65] on body "Badi 3.11.1-f588002 Početna Kasa Katalog Dokumenti Fiskalni računi Izdati račun…" at bounding box center [467, 225] width 934 height 451
type input "****"
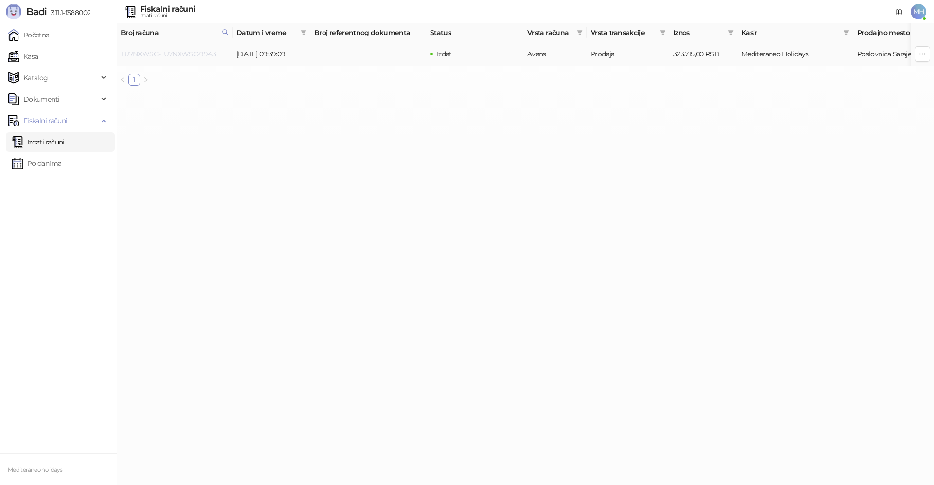
click at [146, 52] on link "TU7NXWSC-TU7NXWSC-9943" at bounding box center [168, 54] width 95 height 9
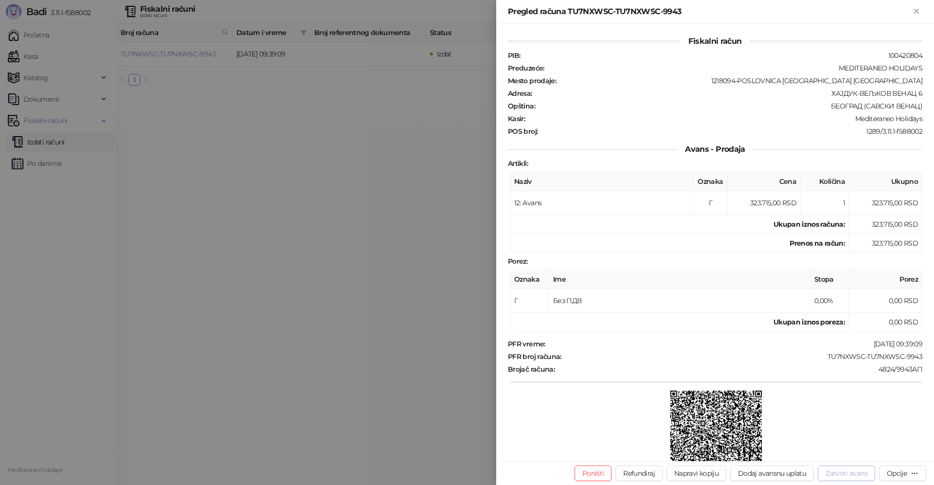
click at [835, 474] on button "Zatvori avans" at bounding box center [845, 473] width 57 height 16
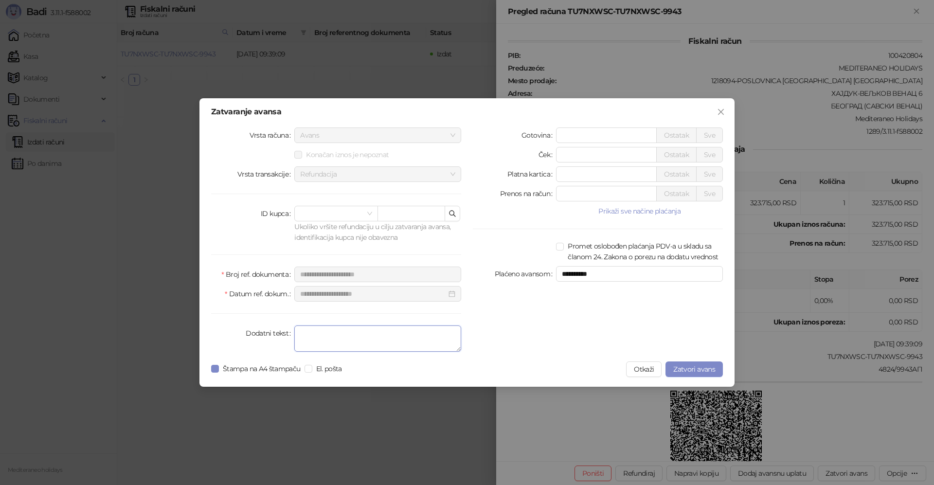
click at [366, 336] on textarea "Dodatni tekst" at bounding box center [377, 338] width 167 height 26
type textarea "*******"
click at [214, 364] on label "Štampa na A4 štampaču" at bounding box center [257, 368] width 93 height 11
click at [697, 368] on span "Zatvori avans" at bounding box center [694, 369] width 42 height 9
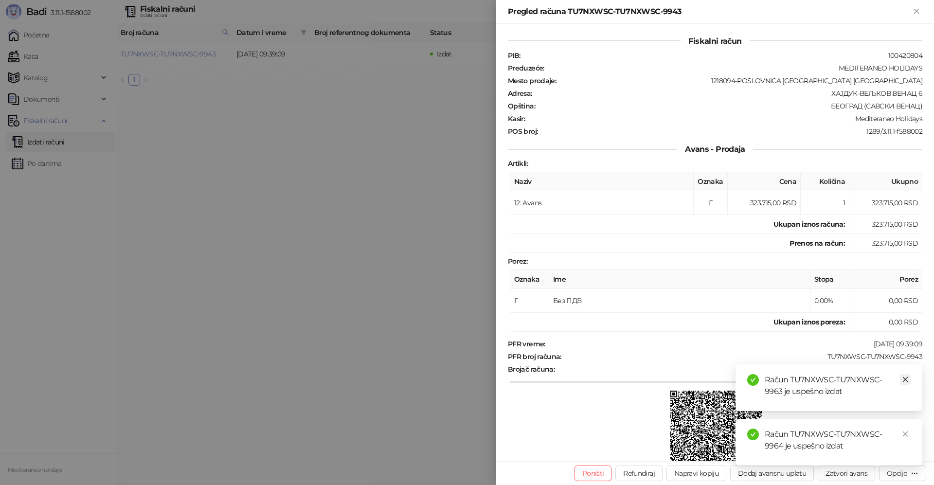
click at [902, 380] on icon "close" at bounding box center [905, 379] width 7 height 7
click at [905, 437] on link "Close" at bounding box center [905, 433] width 11 height 11
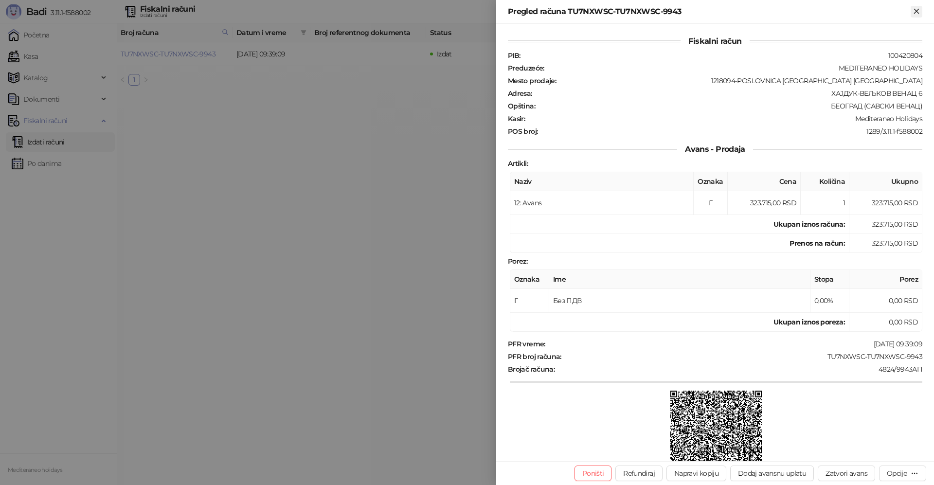
click at [917, 15] on icon "Zatvori" at bounding box center [916, 11] width 9 height 9
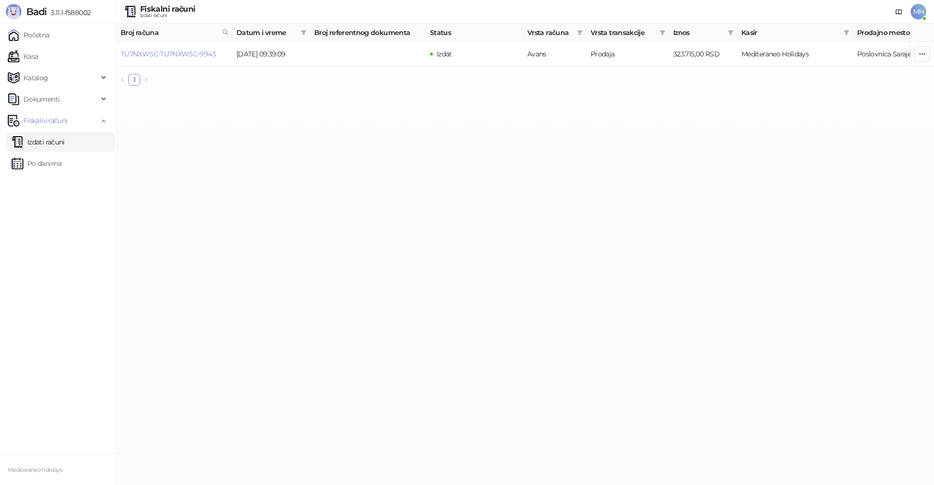
click at [65, 143] on link "Izdati računi" at bounding box center [38, 141] width 53 height 19
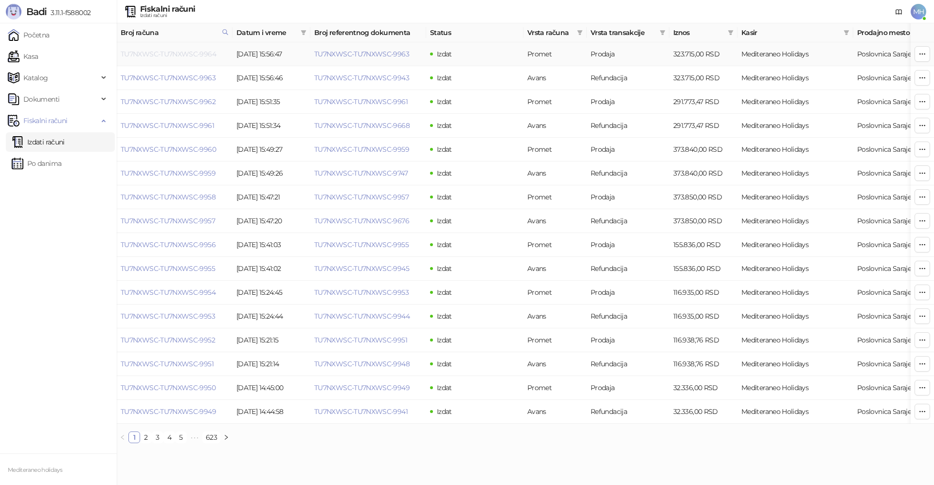
click at [184, 54] on link "TU7NXWSC-TU7NXWSC-9964" at bounding box center [168, 54] width 95 height 9
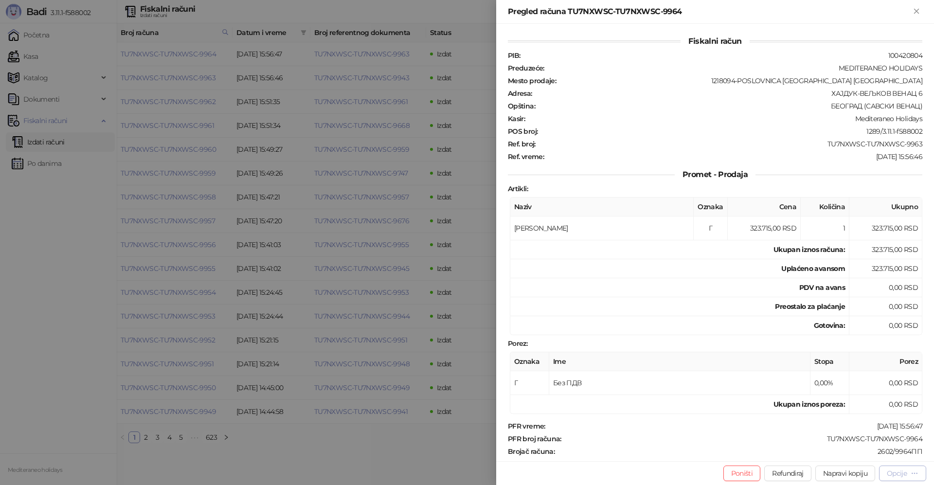
click at [901, 469] on div "Opcije" at bounding box center [896, 473] width 20 height 9
click at [814, 454] on icon at bounding box center [811, 453] width 7 height 7
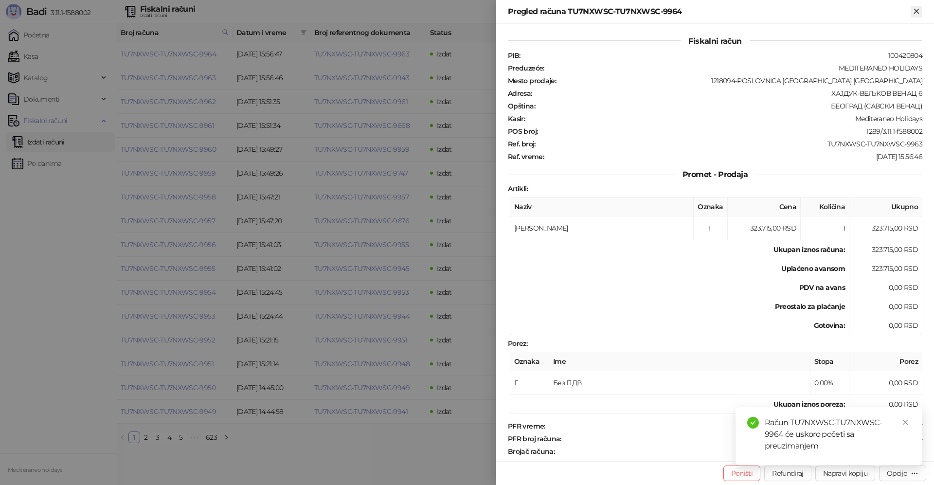
click at [912, 7] on icon "Zatvori" at bounding box center [916, 11] width 9 height 9
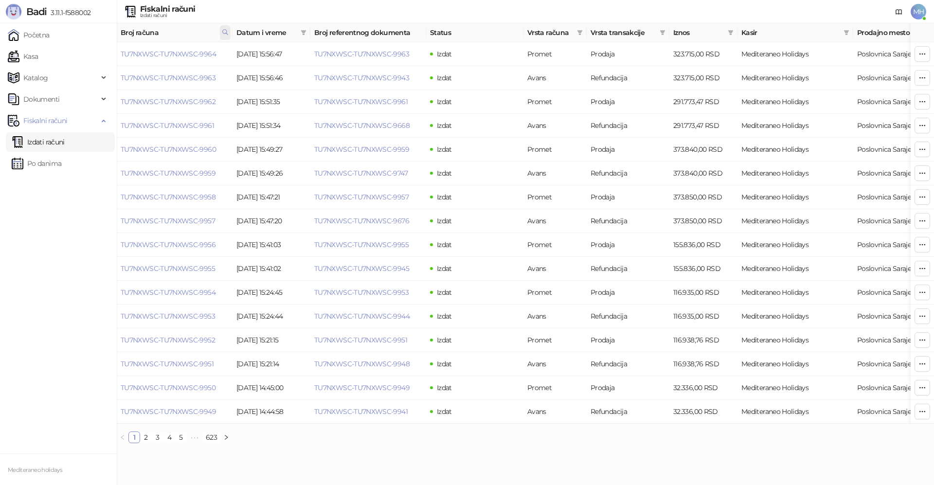
click at [223, 35] on icon at bounding box center [225, 32] width 7 height 7
drag, startPoint x: 167, startPoint y: 53, endPoint x: 106, endPoint y: 55, distance: 61.3
click at [104, 55] on body "Badi 3.11.1-f588002 Početna Kasa Katalog Dokumenti Fiskalni računi Izdati račun…" at bounding box center [467, 225] width 934 height 451
type input "****"
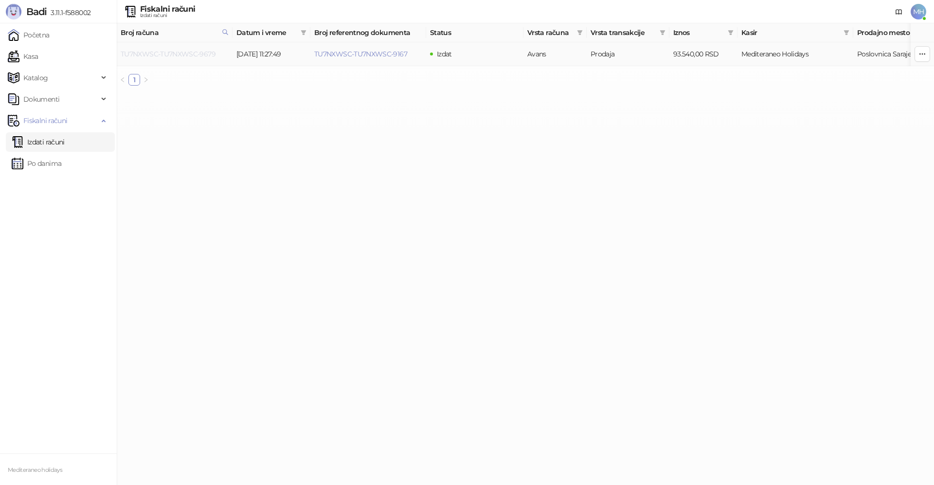
click at [183, 53] on link "TU7NXWSC-TU7NXWSC-9679" at bounding box center [168, 54] width 95 height 9
click at [200, 55] on link "TU7NXWSC-TU7NXWSC-9679" at bounding box center [168, 54] width 95 height 9
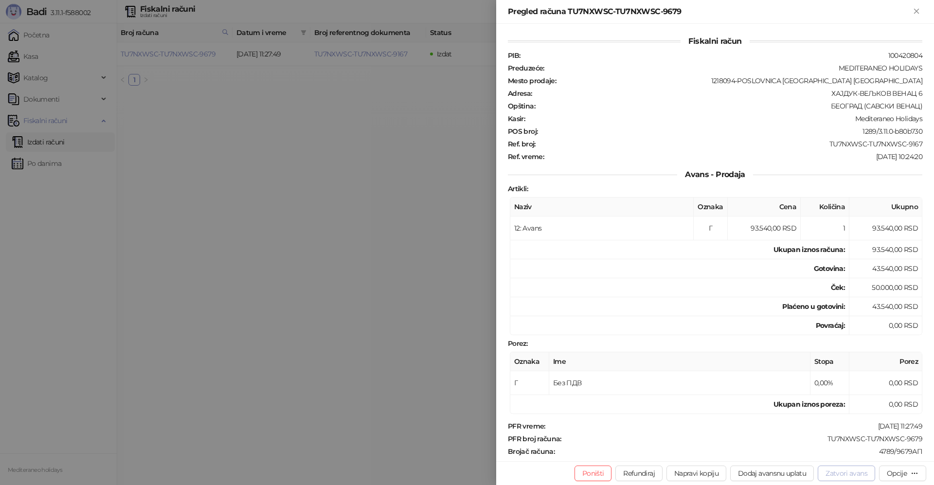
click at [835, 473] on button "Zatvori avans" at bounding box center [845, 473] width 57 height 16
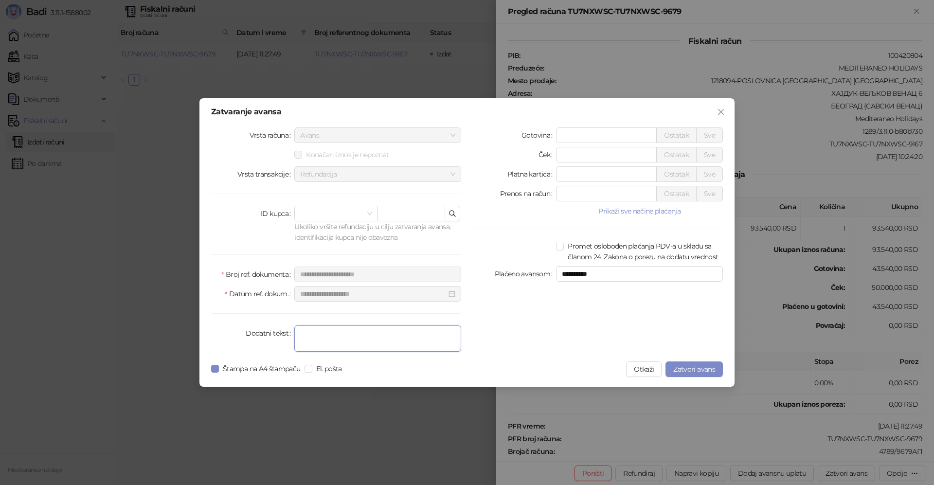
click at [350, 339] on textarea "Dodatni tekst" at bounding box center [377, 338] width 167 height 26
type textarea "*******"
click at [684, 367] on span "Zatvori avans" at bounding box center [694, 369] width 42 height 9
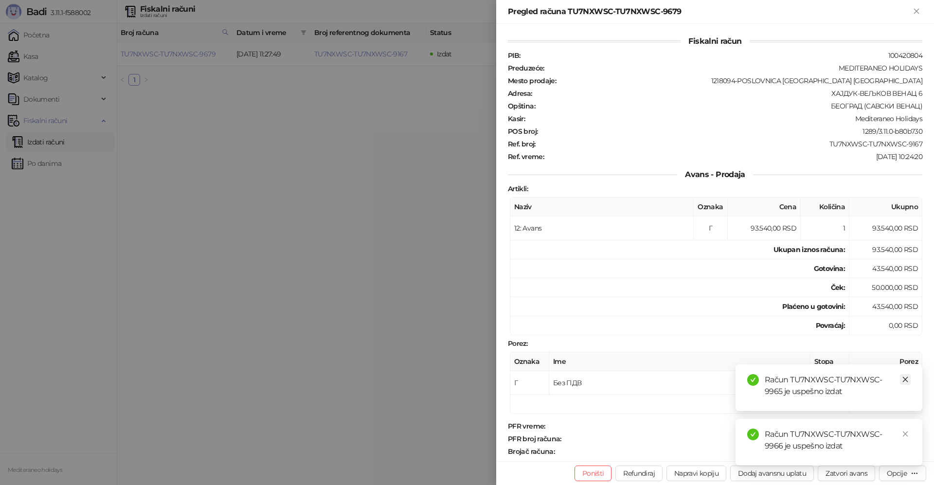
click at [905, 380] on icon "close" at bounding box center [904, 379] width 5 height 5
click at [905, 435] on icon "close" at bounding box center [905, 433] width 7 height 7
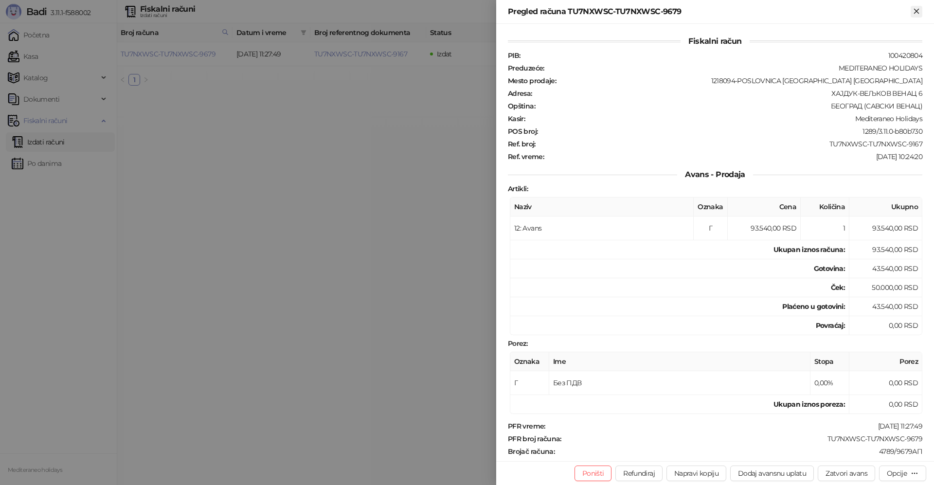
click at [915, 9] on icon "Zatvori" at bounding box center [916, 11] width 9 height 9
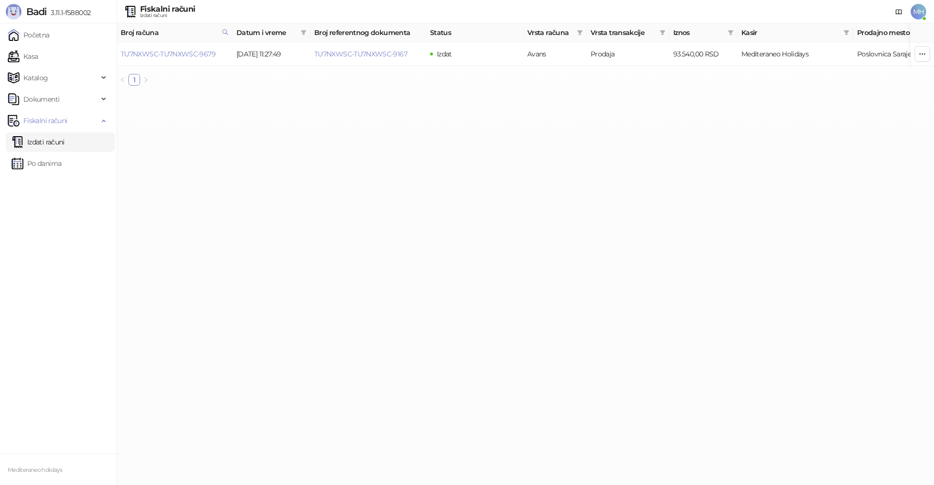
click at [65, 147] on link "Izdati računi" at bounding box center [38, 141] width 53 height 19
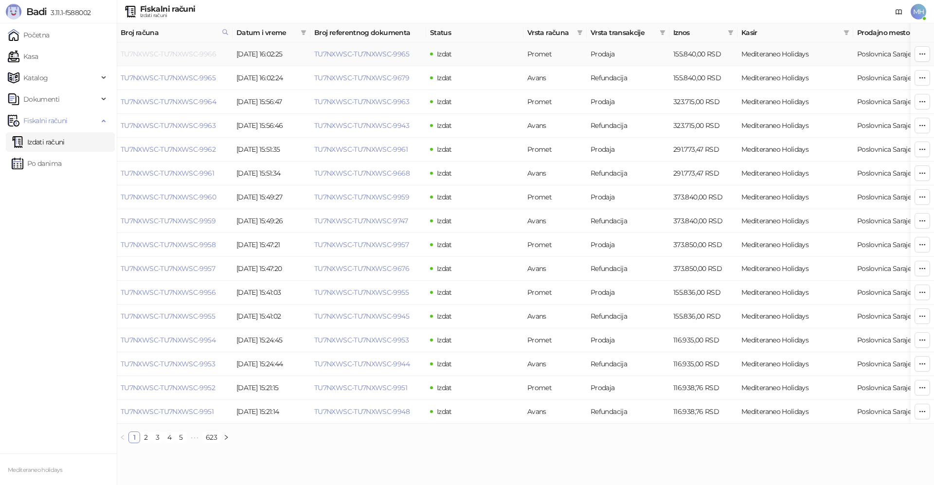
click at [184, 51] on link "TU7NXWSC-TU7NXWSC-9966" at bounding box center [168, 54] width 95 height 9
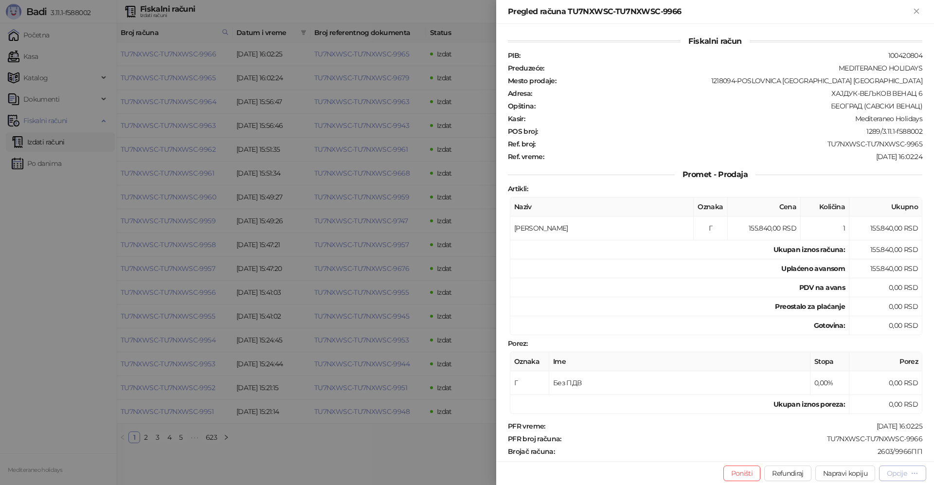
click at [906, 474] on div "Opcije" at bounding box center [896, 473] width 20 height 9
click at [841, 457] on span "Preuzmi u PDF formatu" at bounding box center [868, 453] width 100 height 11
click at [919, 11] on icon "Zatvori" at bounding box center [916, 11] width 9 height 9
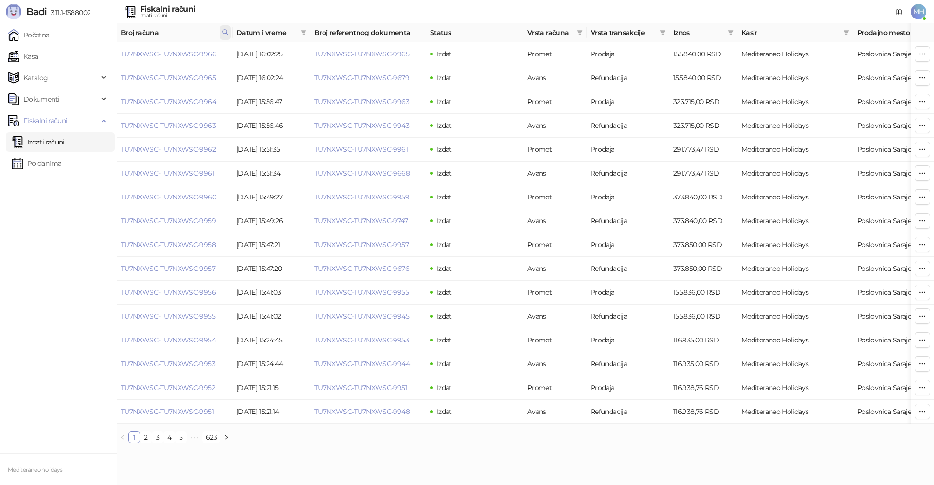
click at [224, 31] on icon at bounding box center [225, 32] width 7 height 7
drag, startPoint x: 188, startPoint y: 57, endPoint x: 95, endPoint y: 57, distance: 92.9
click at [95, 57] on body "Badi 3.11.1-f588002 Početna Kasa Katalog Dokumenti Fiskalni računi Izdati račun…" at bounding box center [467, 225] width 934 height 451
type input "****"
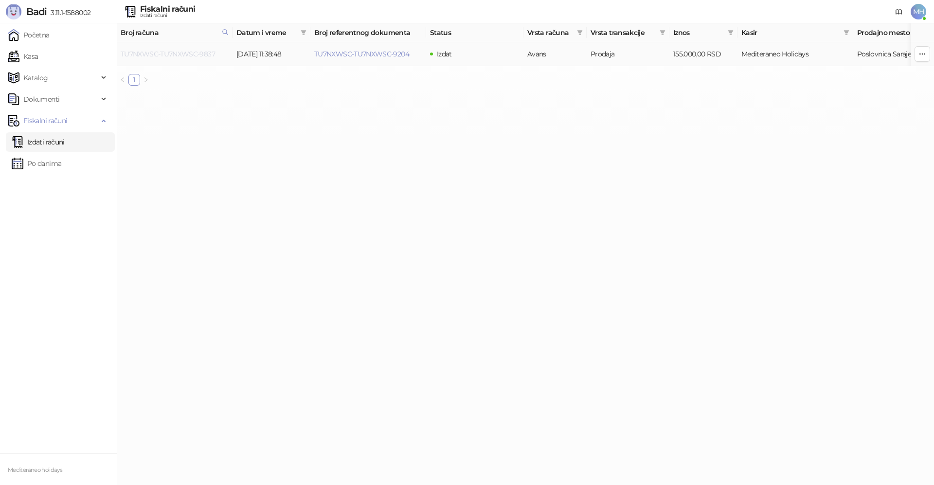
click at [196, 54] on link "TU7NXWSC-TU7NXWSC-9837" at bounding box center [168, 54] width 94 height 9
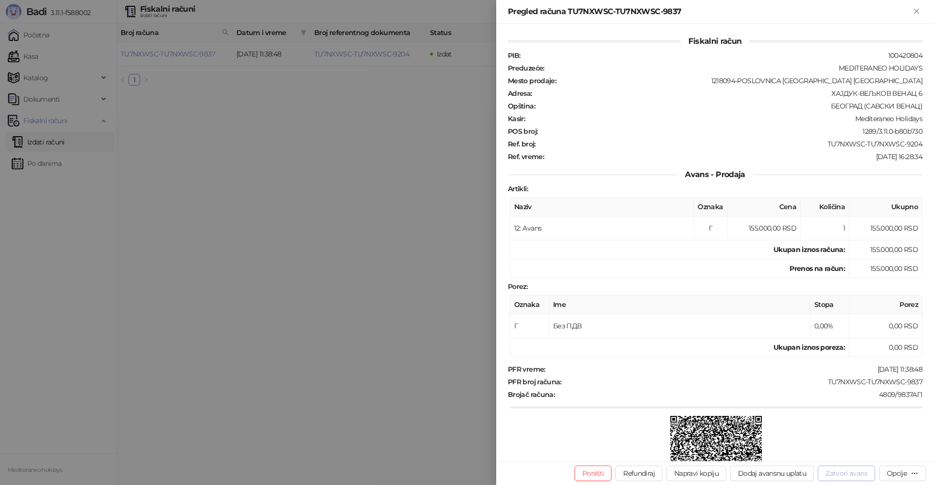
click at [831, 472] on button "Zatvori avans" at bounding box center [845, 473] width 57 height 16
type input "**********"
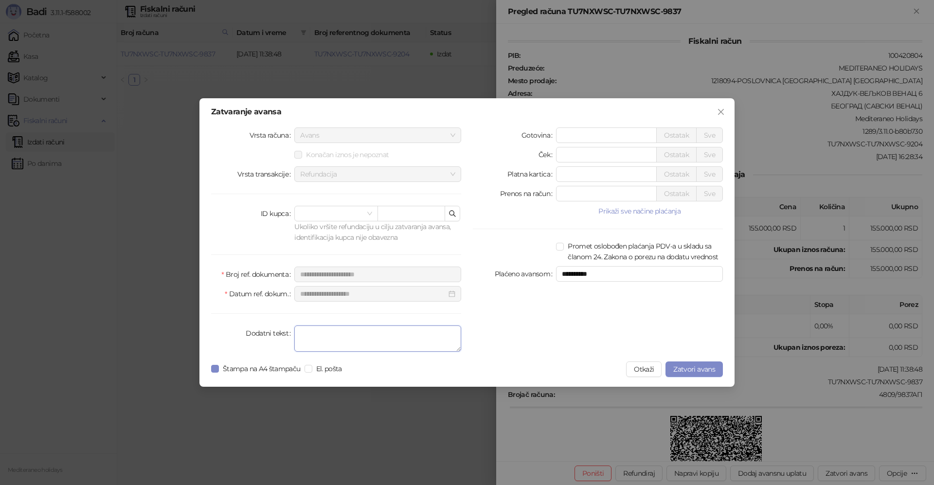
click at [338, 347] on textarea "Dodatni tekst" at bounding box center [377, 338] width 167 height 26
type textarea "*******"
click at [690, 370] on span "Zatvori avans" at bounding box center [694, 369] width 42 height 9
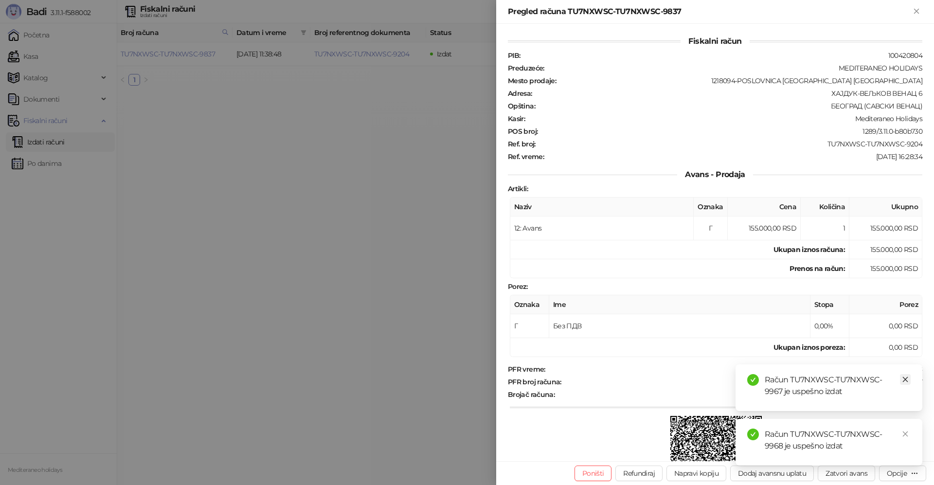
click at [902, 378] on icon "close" at bounding box center [905, 379] width 7 height 7
click at [903, 432] on icon "close" at bounding box center [905, 433] width 7 height 7
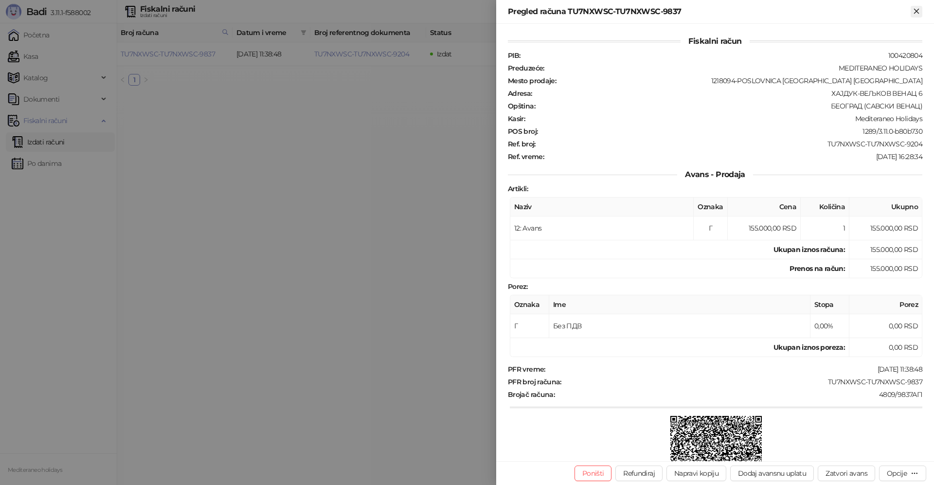
click at [914, 12] on icon "Zatvori" at bounding box center [916, 11] width 9 height 9
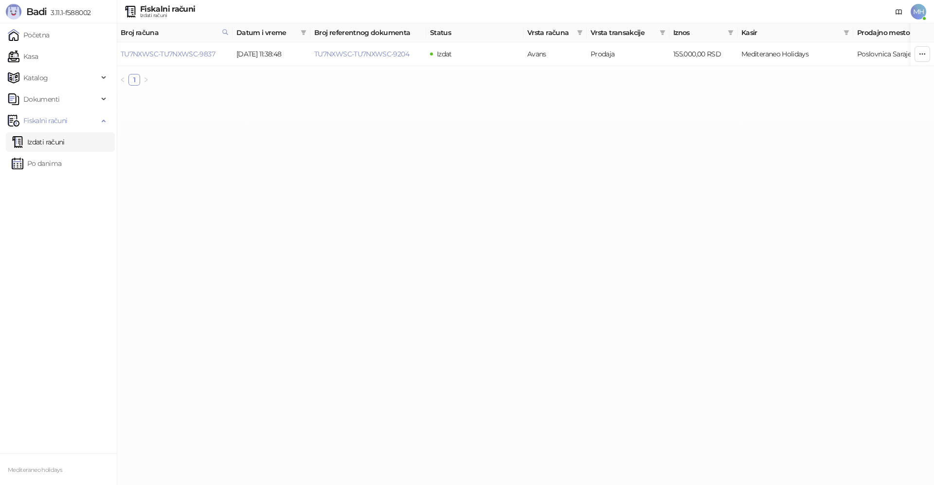
click at [52, 141] on link "Izdati računi" at bounding box center [38, 141] width 53 height 19
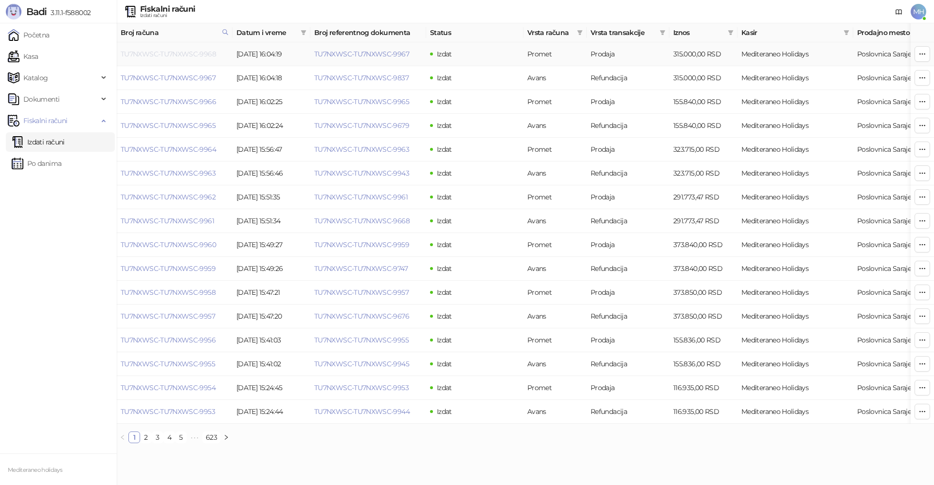
click at [188, 54] on link "TU7NXWSC-TU7NXWSC-9968" at bounding box center [168, 54] width 95 height 9
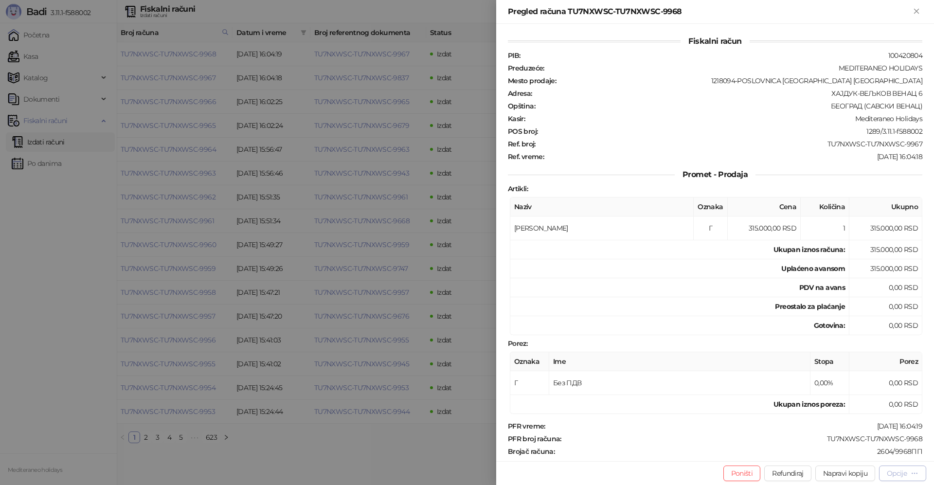
click at [898, 473] on div "Opcije" at bounding box center [896, 473] width 20 height 9
click at [866, 451] on span "Preuzmi u PDF formatu" at bounding box center [868, 453] width 100 height 11
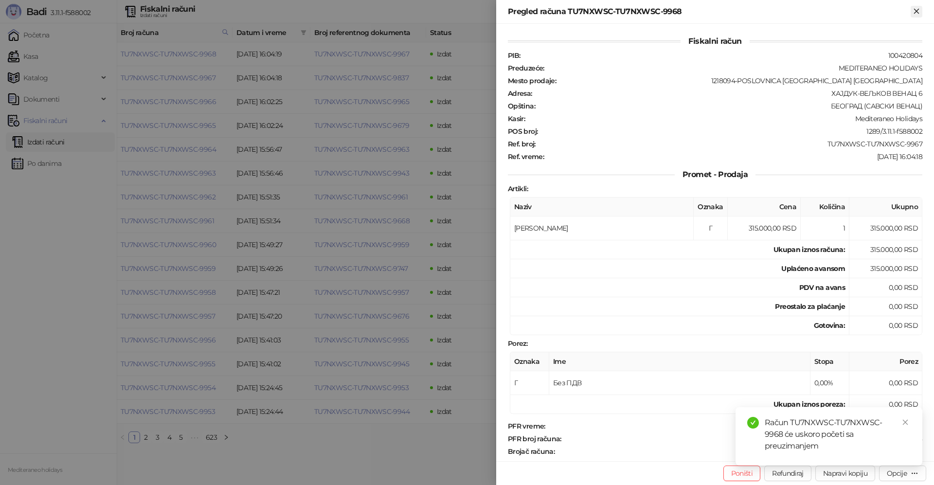
click at [916, 11] on icon "Zatvori" at bounding box center [916, 11] width 4 height 4
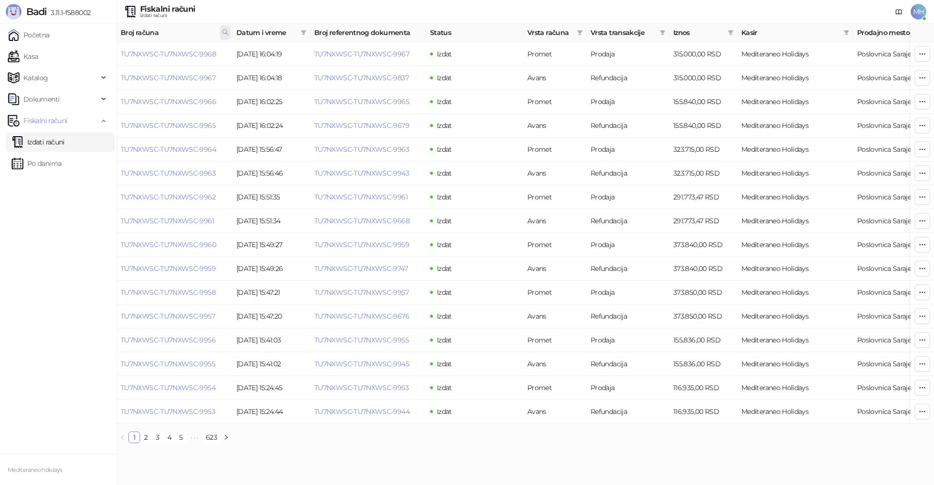
click at [227, 32] on icon at bounding box center [225, 32] width 7 height 7
drag, startPoint x: 193, startPoint y: 50, endPoint x: 88, endPoint y: 63, distance: 105.4
click at [88, 63] on body "Badi 3.11.1-f588002 Početna Kasa Katalog Dokumenti Fiskalni računi Izdati račun…" at bounding box center [467, 225] width 934 height 451
type input "****"
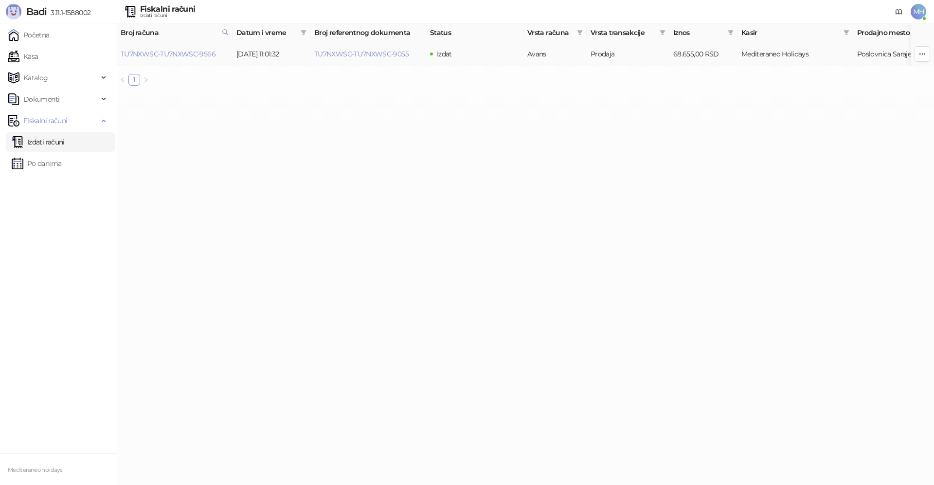
click at [202, 48] on td "TU7NXWSC-TU7NXWSC-9566" at bounding box center [175, 54] width 116 height 24
click at [202, 54] on link "TU7NXWSC-TU7NXWSC-9566" at bounding box center [168, 54] width 95 height 9
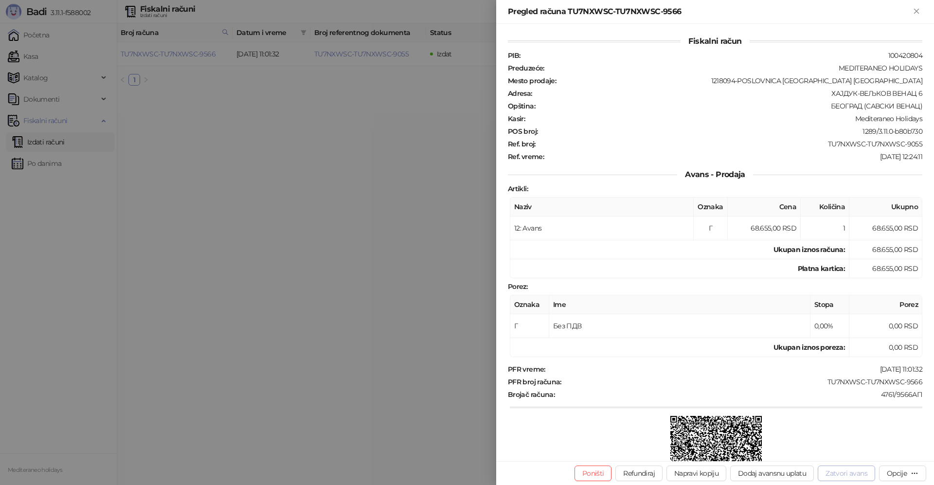
click at [858, 471] on button "Zatvori avans" at bounding box center [845, 473] width 57 height 16
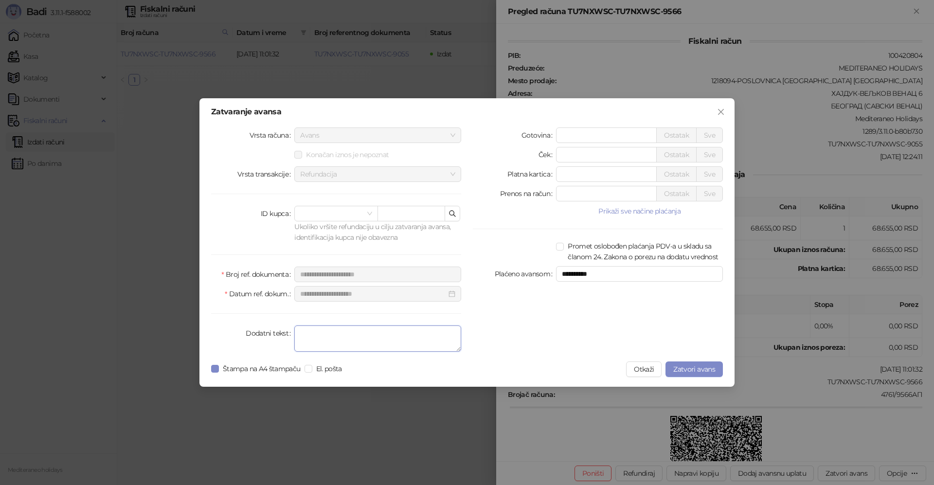
click at [394, 341] on textarea "Dodatni tekst" at bounding box center [377, 338] width 167 height 26
type textarea "*******"
click at [680, 369] on span "Zatvori avans" at bounding box center [694, 369] width 42 height 9
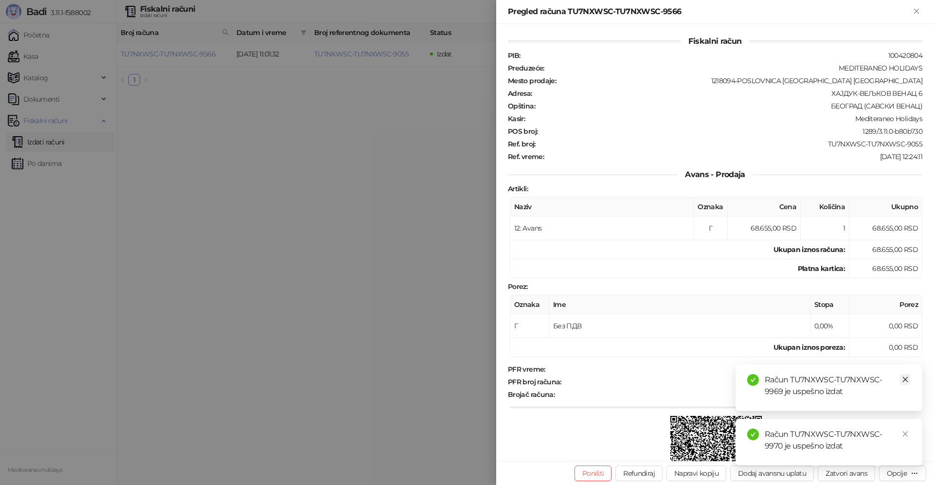
click at [903, 381] on icon "close" at bounding box center [904, 379] width 5 height 5
click at [908, 435] on icon "close" at bounding box center [905, 433] width 7 height 7
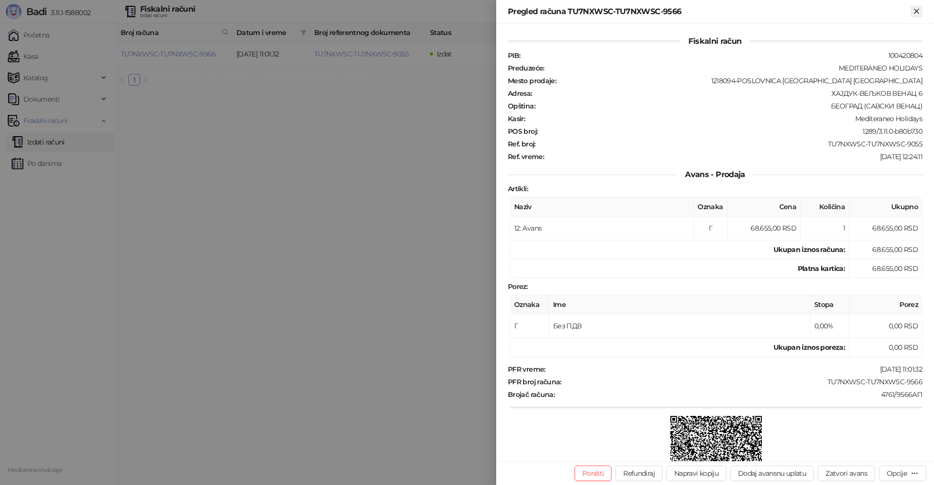
click at [916, 16] on icon "Zatvori" at bounding box center [916, 11] width 9 height 9
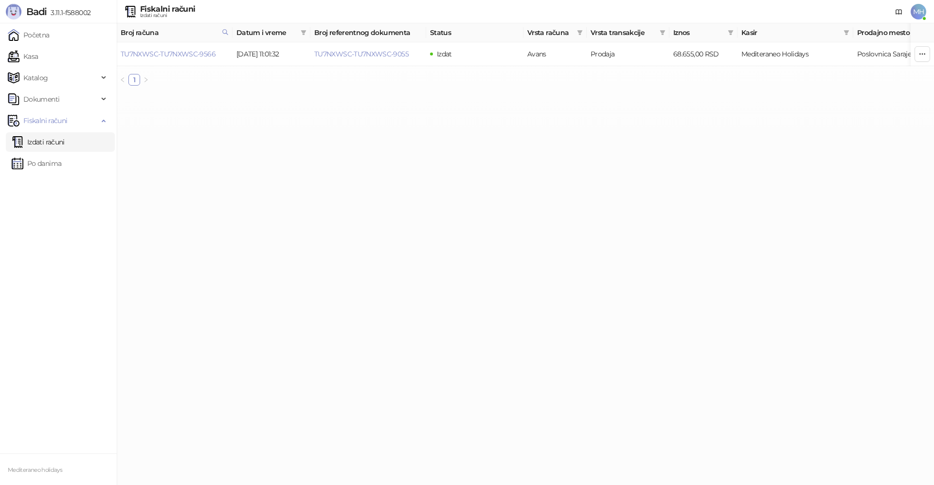
click at [65, 144] on link "Izdati računi" at bounding box center [38, 141] width 53 height 19
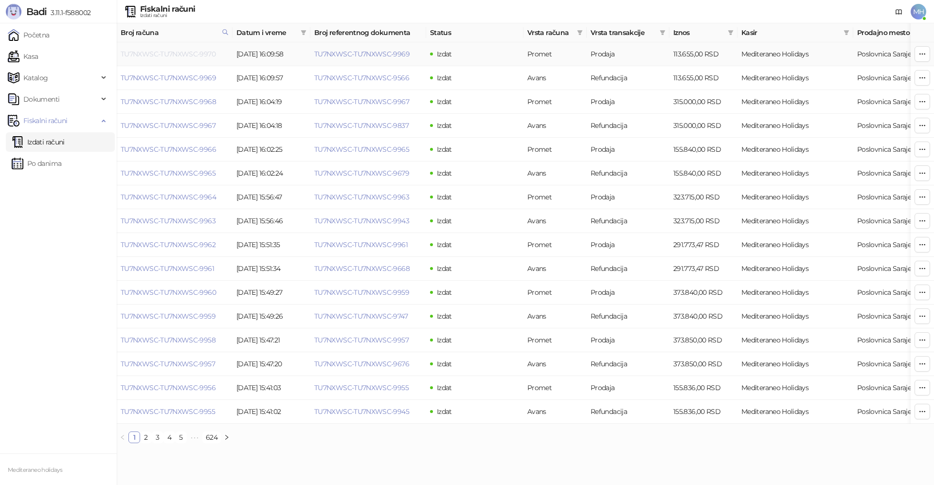
click at [178, 53] on link "TU7NXWSC-TU7NXWSC-9970" at bounding box center [168, 54] width 95 height 9
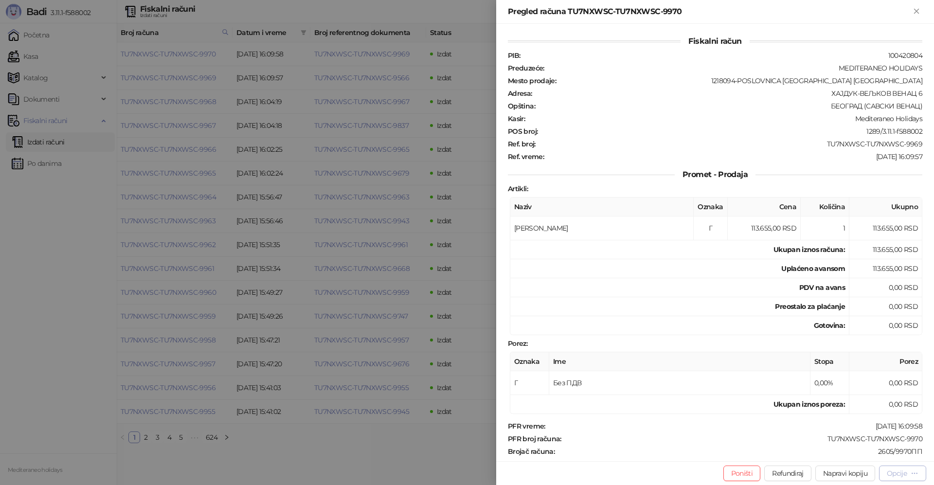
click at [891, 471] on div "Opcije" at bounding box center [896, 473] width 20 height 9
click at [876, 455] on span "Preuzmi u PDF formatu" at bounding box center [868, 453] width 100 height 11
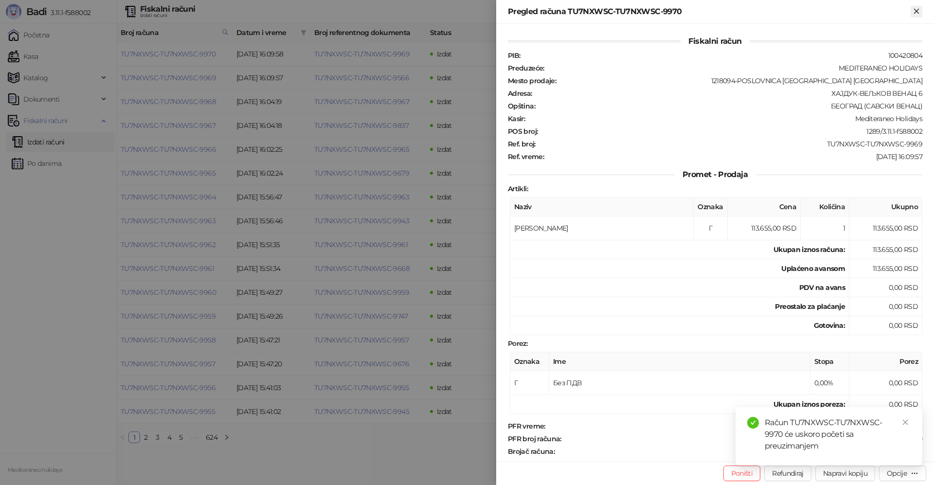
click at [915, 12] on icon "Zatvori" at bounding box center [916, 11] width 4 height 4
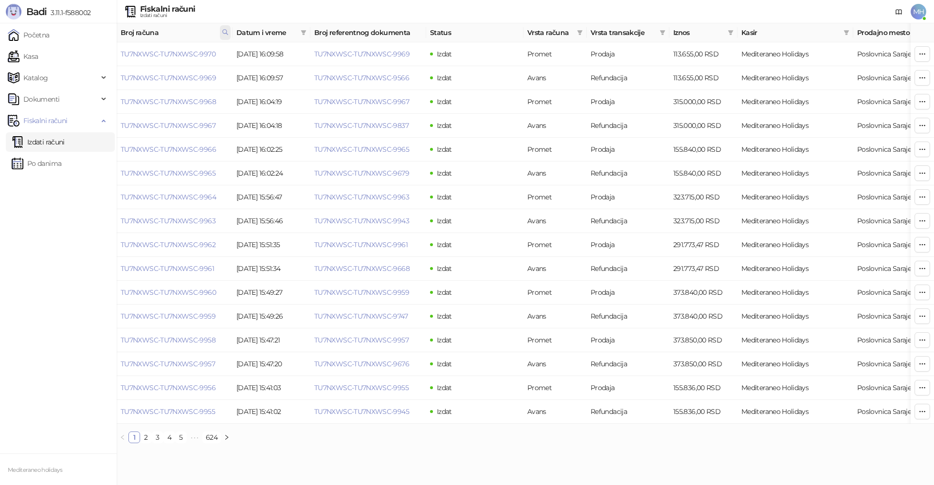
click at [227, 34] on icon at bounding box center [225, 32] width 5 height 5
drag, startPoint x: 168, startPoint y: 53, endPoint x: 110, endPoint y: 58, distance: 58.1
click at [110, 58] on body "Badi 3.11.1-f588002 Početna Kasa Katalog Dokumenti Fiskalni računi Izdati račun…" at bounding box center [467, 225] width 934 height 451
type input "****"
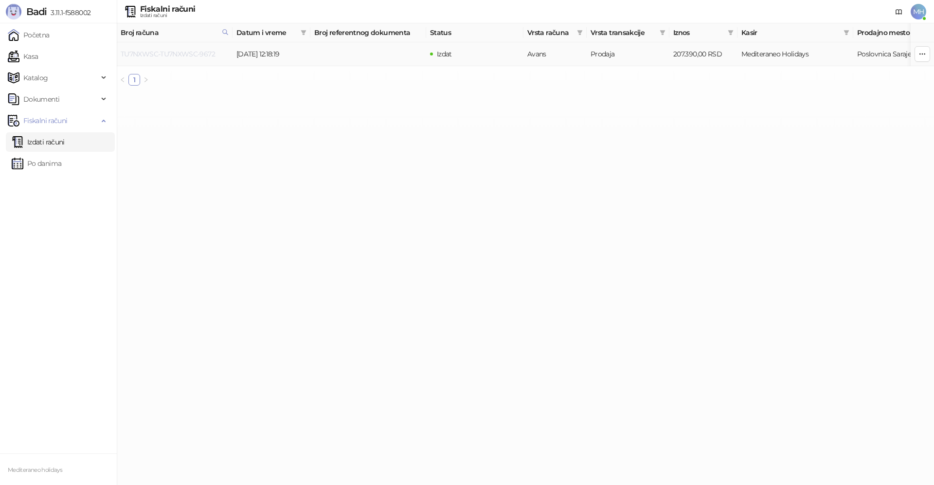
click at [195, 53] on link "TU7NXWSC-TU7NXWSC-9672" at bounding box center [168, 54] width 94 height 9
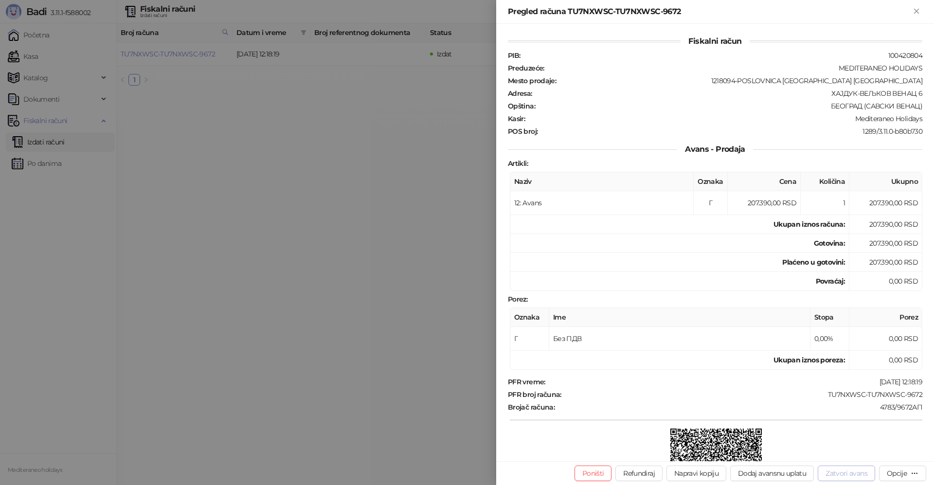
click at [864, 478] on button "Zatvori avans" at bounding box center [845, 473] width 57 height 16
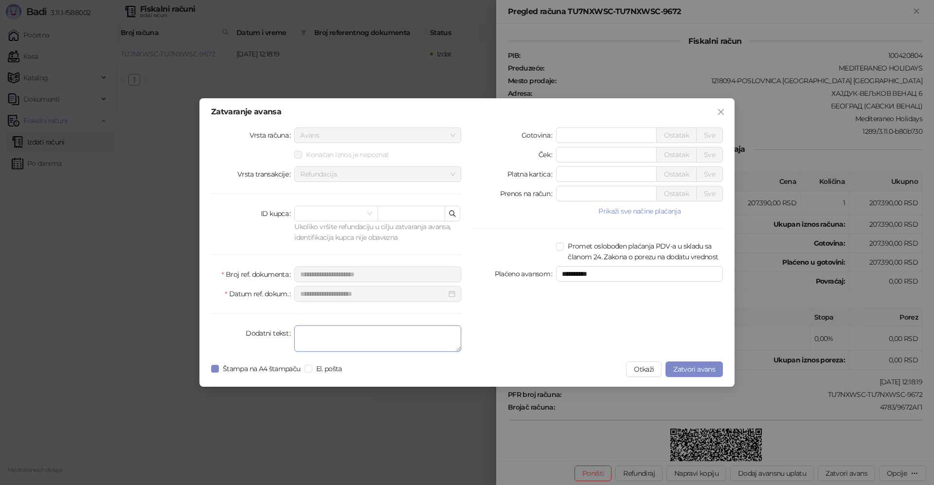
click at [369, 342] on textarea "Dodatni tekst" at bounding box center [377, 338] width 167 height 26
type textarea "*******"
click at [700, 369] on span "Zatvori avans" at bounding box center [694, 369] width 42 height 9
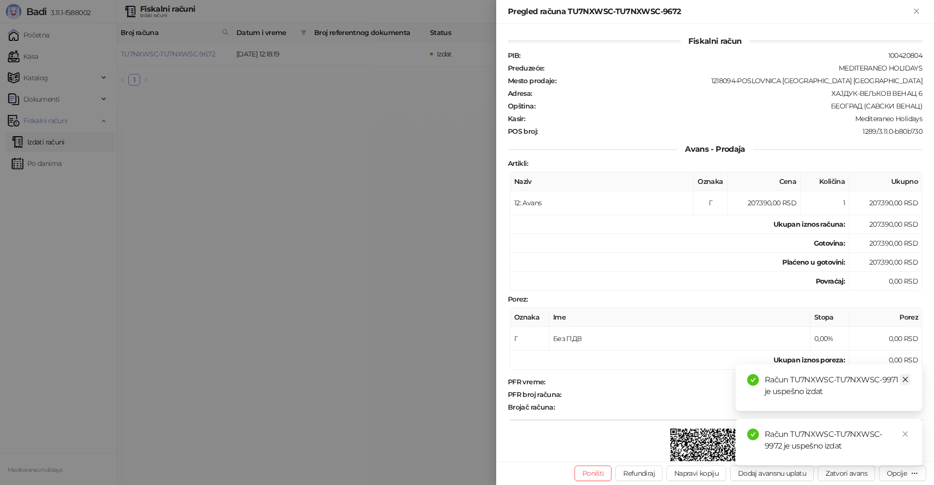
click at [903, 377] on icon "close" at bounding box center [904, 379] width 5 height 5
click at [906, 431] on link "Close" at bounding box center [905, 433] width 11 height 11
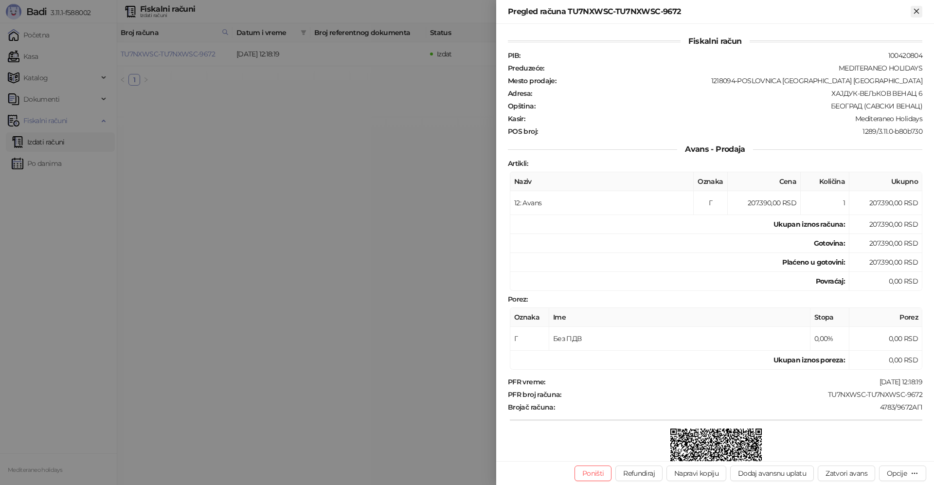
click at [916, 10] on icon "Zatvori" at bounding box center [916, 11] width 9 height 9
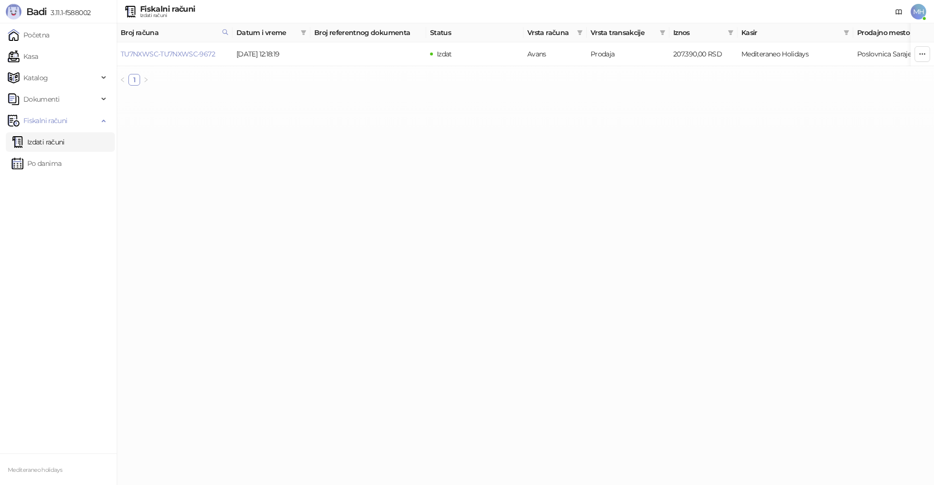
click at [65, 146] on link "Izdati računi" at bounding box center [38, 141] width 53 height 19
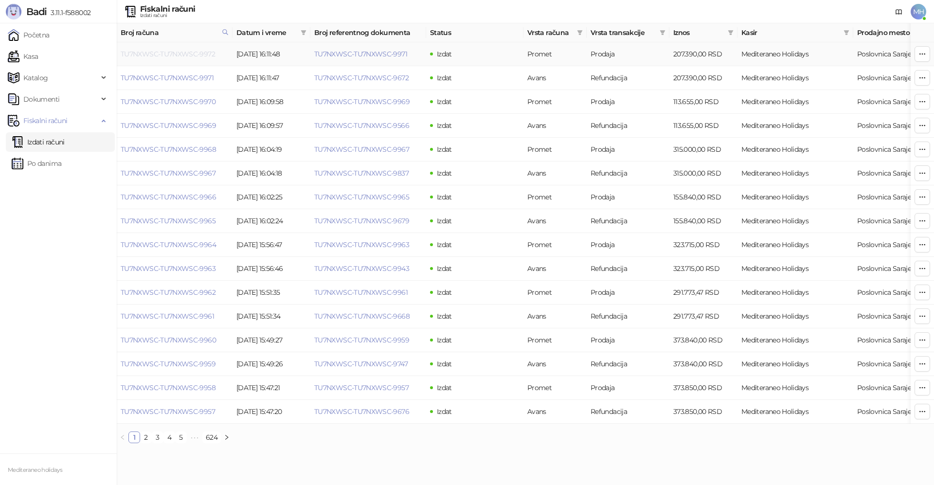
click at [201, 55] on link "TU7NXWSC-TU7NXWSC-9972" at bounding box center [168, 54] width 94 height 9
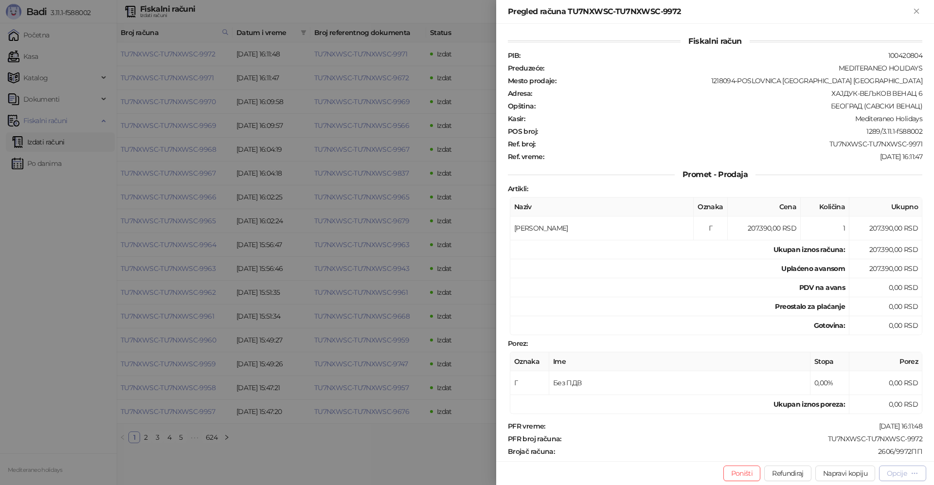
click at [902, 473] on div "Opcije" at bounding box center [896, 473] width 20 height 9
click at [850, 455] on span "Preuzmi u PDF formatu" at bounding box center [868, 453] width 100 height 11
click at [919, 12] on icon "Zatvori" at bounding box center [916, 11] width 9 height 9
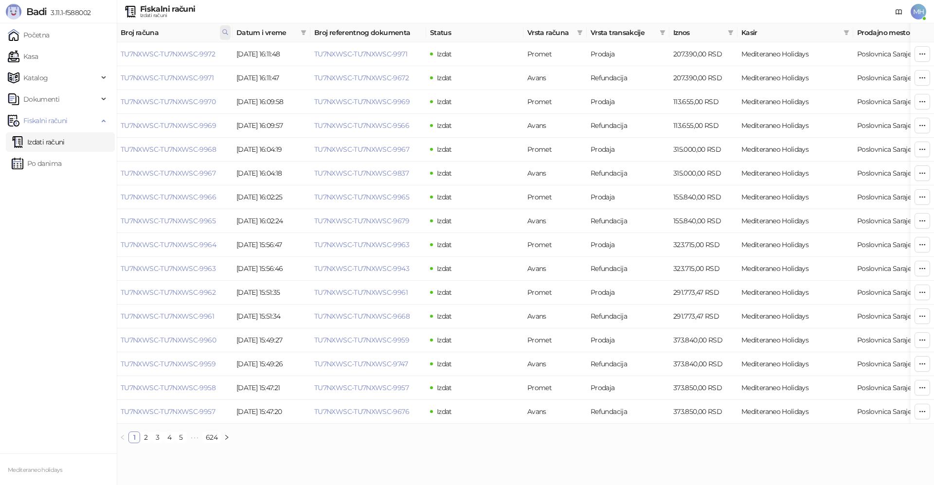
click at [220, 33] on span at bounding box center [225, 32] width 11 height 15
drag, startPoint x: 171, startPoint y: 53, endPoint x: 116, endPoint y: 54, distance: 54.5
click at [116, 54] on body "Badi 3.11.1-f588002 Početna Kasa Katalog Dokumenti Fiskalni računi Izdati račun…" at bounding box center [467, 225] width 934 height 451
type input "****"
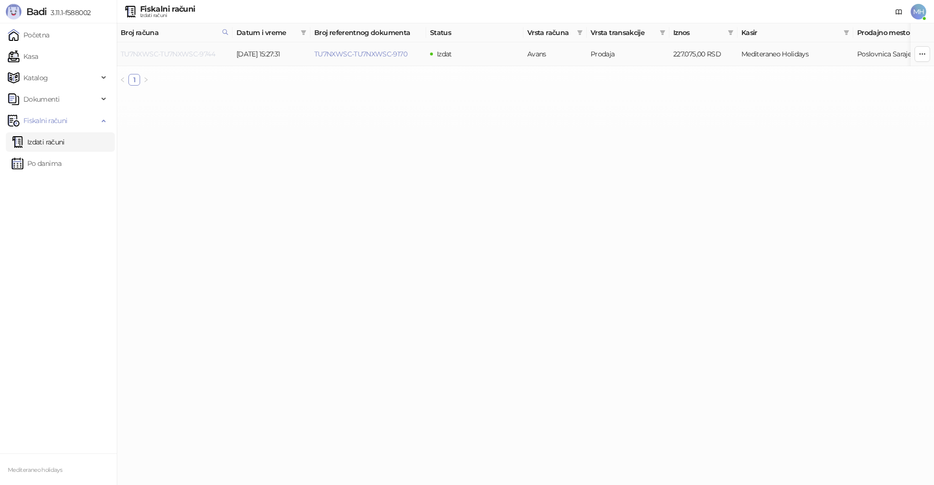
click at [194, 52] on link "TU7NXWSC-TU7NXWSC-9744" at bounding box center [168, 54] width 94 height 9
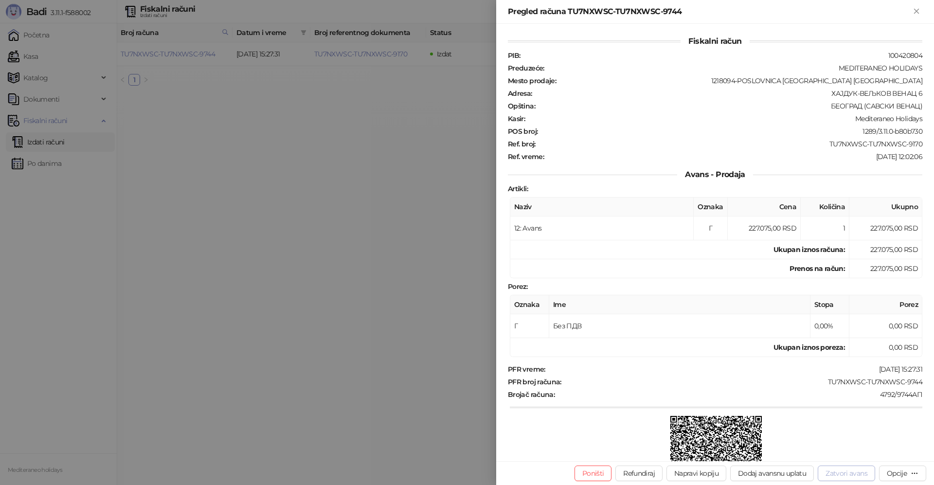
click at [830, 472] on button "Zatvori avans" at bounding box center [845, 473] width 57 height 16
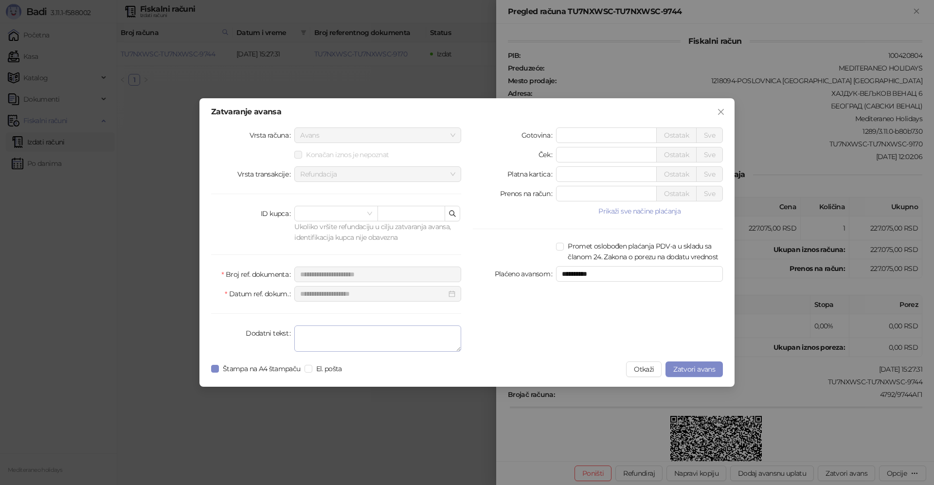
click at [353, 325] on div "**********" at bounding box center [336, 241] width 262 height 228
click at [352, 339] on textarea "Dodatni tekst" at bounding box center [377, 338] width 167 height 26
type textarea "*******"
click at [690, 367] on span "Zatvori avans" at bounding box center [694, 369] width 42 height 9
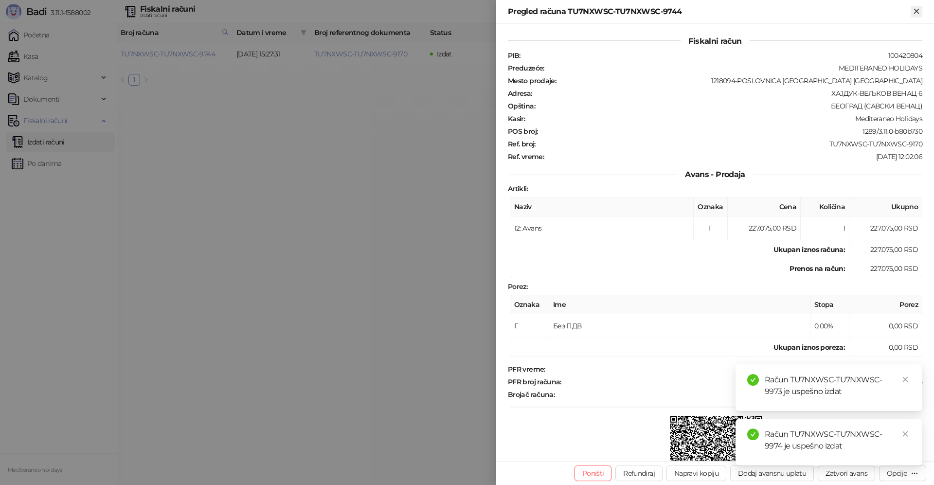
click at [920, 11] on icon "Zatvori" at bounding box center [916, 11] width 9 height 9
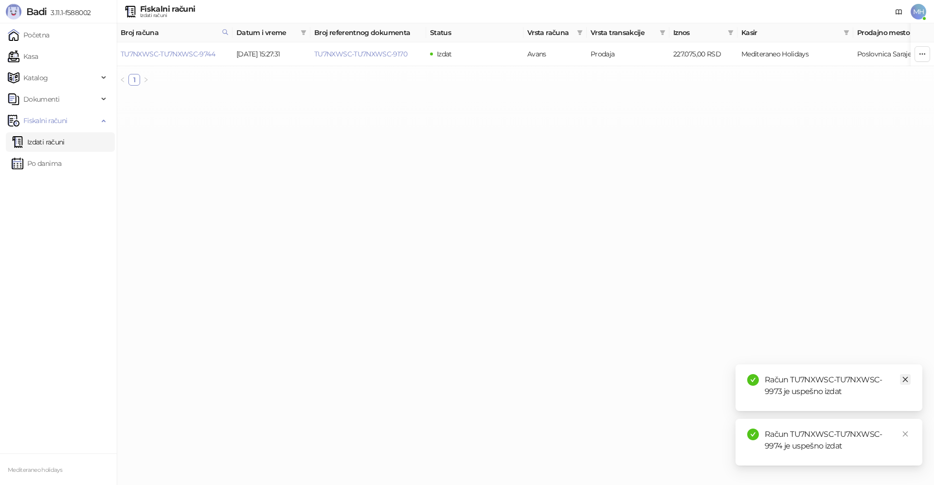
click at [906, 376] on icon "close" at bounding box center [905, 379] width 7 height 7
click at [902, 434] on icon "close" at bounding box center [905, 433] width 7 height 7
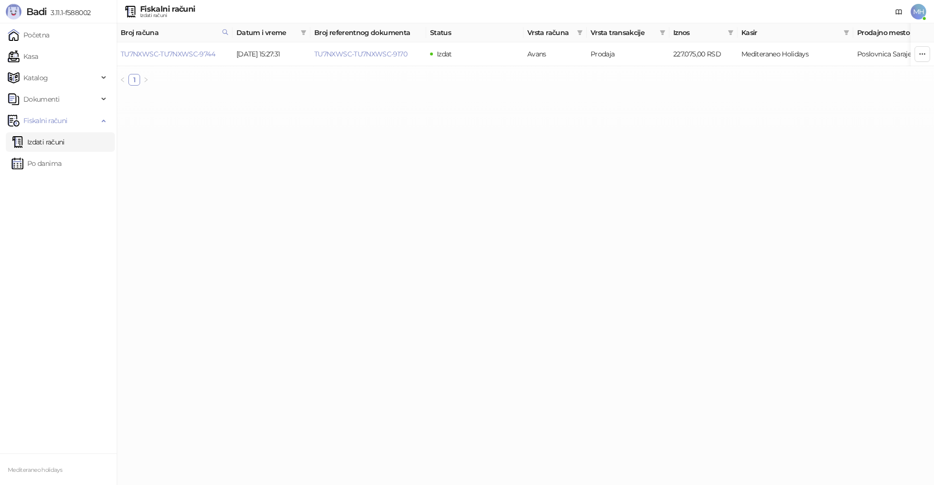
click at [57, 143] on link "Izdati računi" at bounding box center [38, 141] width 53 height 19
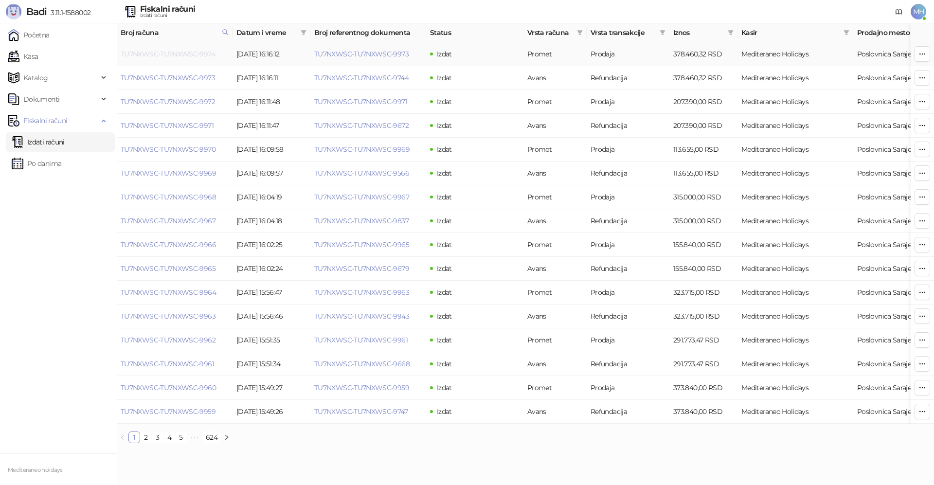
click at [177, 53] on link "TU7NXWSC-TU7NXWSC-9974" at bounding box center [168, 54] width 94 height 9
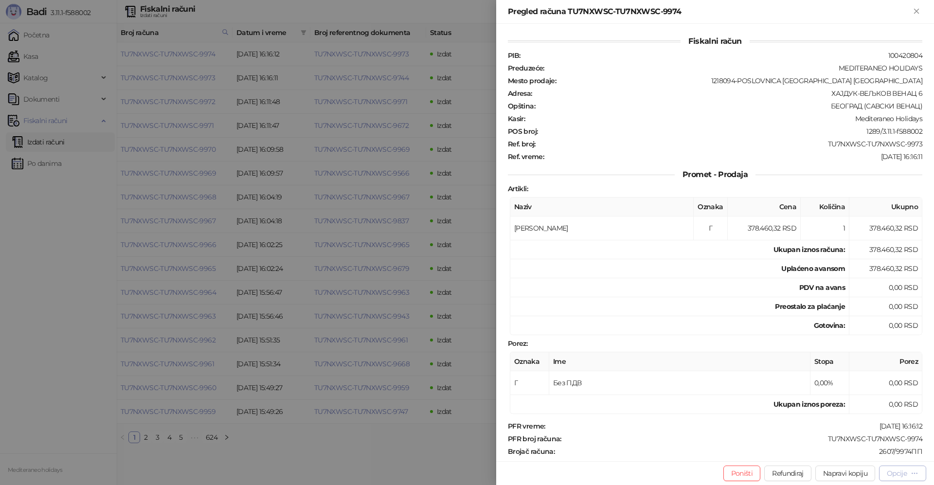
click at [893, 475] on div "Opcije" at bounding box center [896, 473] width 20 height 9
click at [866, 453] on span "Preuzmi u PDF formatu" at bounding box center [868, 453] width 100 height 11
click at [916, 14] on icon "Zatvori" at bounding box center [916, 11] width 9 height 9
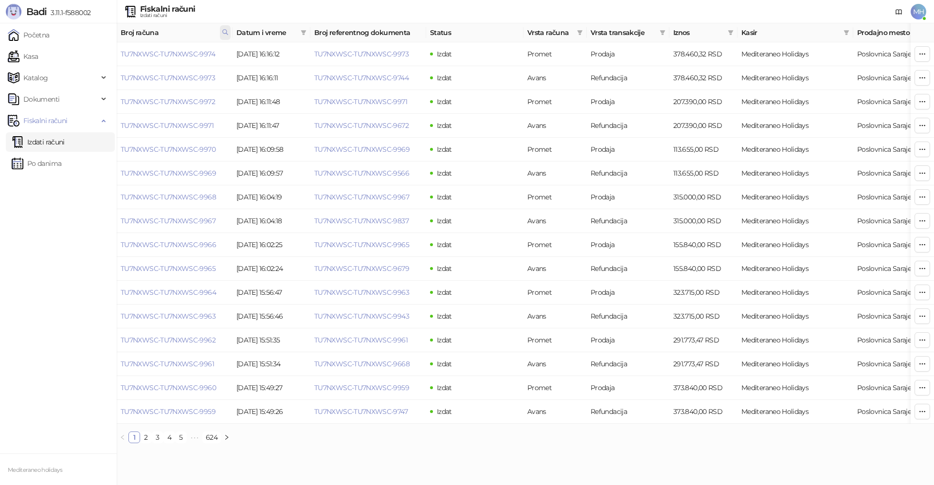
click at [225, 36] on span at bounding box center [225, 32] width 11 height 15
drag, startPoint x: 177, startPoint y: 52, endPoint x: 117, endPoint y: 55, distance: 60.4
click at [113, 54] on body "Badi 3.11.1-f588002 Početna Kasa Katalog Dokumenti Fiskalni računi Izdati račun…" at bounding box center [467, 225] width 934 height 451
type input "****"
click at [203, 75] on button "U redu" at bounding box center [212, 75] width 29 height 12
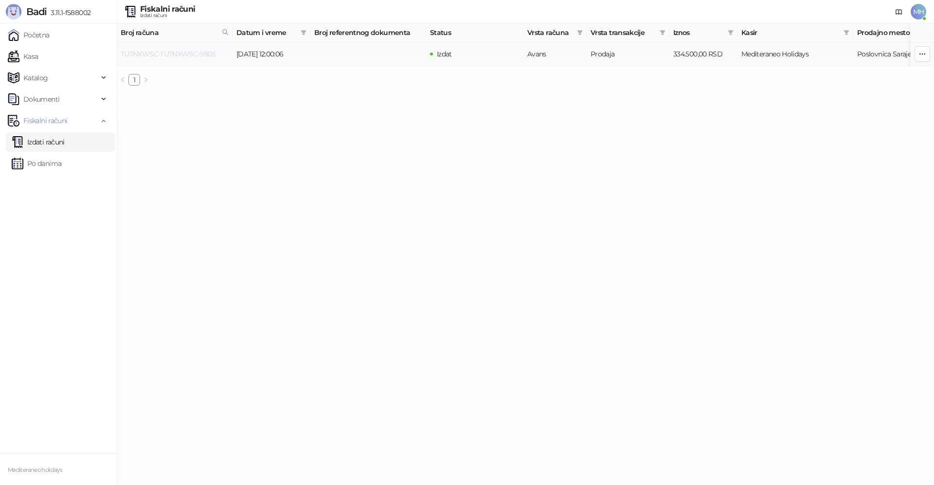
click at [204, 52] on link "TU7NXWSC-TU7NXWSC-9805" at bounding box center [168, 54] width 95 height 9
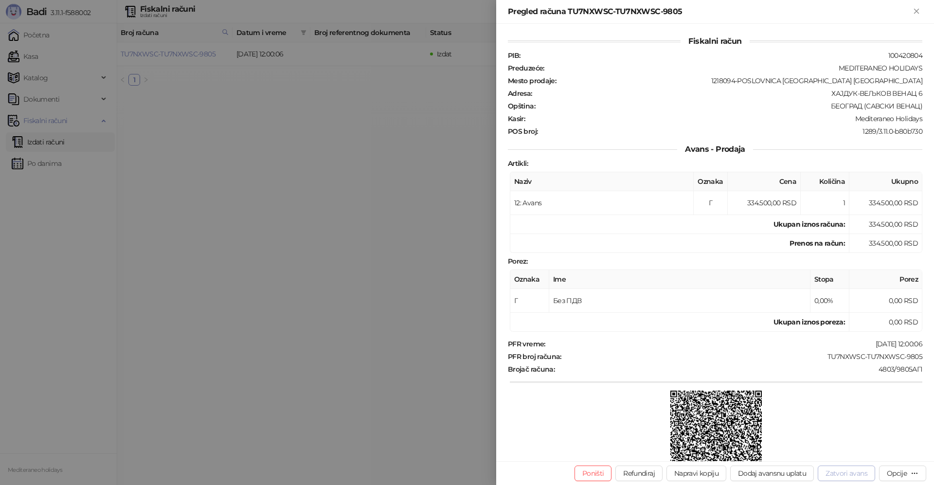
click at [835, 477] on button "Zatvori avans" at bounding box center [845, 473] width 57 height 16
type input "**********"
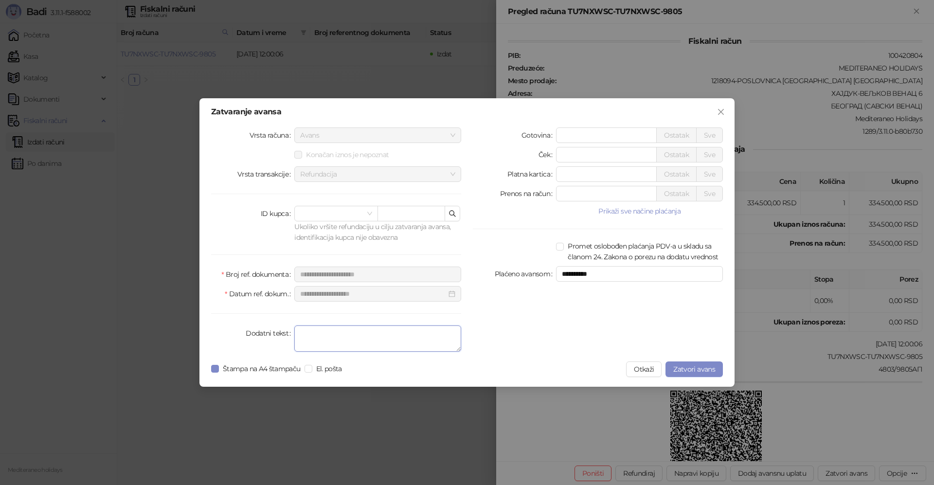
click at [412, 335] on textarea "Dodatni tekst" at bounding box center [377, 338] width 167 height 26
type textarea "*******"
click at [212, 363] on label "Štampa na A4 štampaču" at bounding box center [257, 368] width 93 height 11
click at [703, 374] on button "Zatvori avans" at bounding box center [693, 369] width 57 height 16
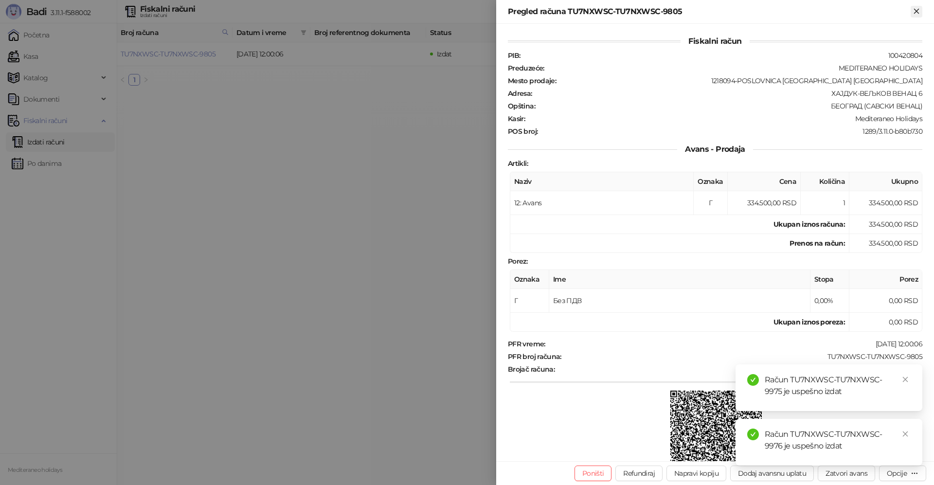
click at [918, 11] on icon "Zatvori" at bounding box center [916, 11] width 9 height 9
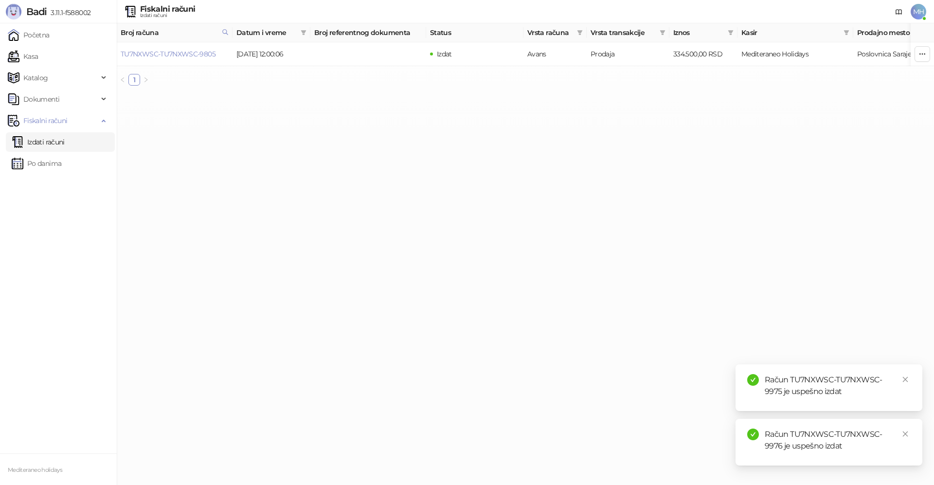
click at [56, 138] on link "Izdati računi" at bounding box center [38, 141] width 53 height 19
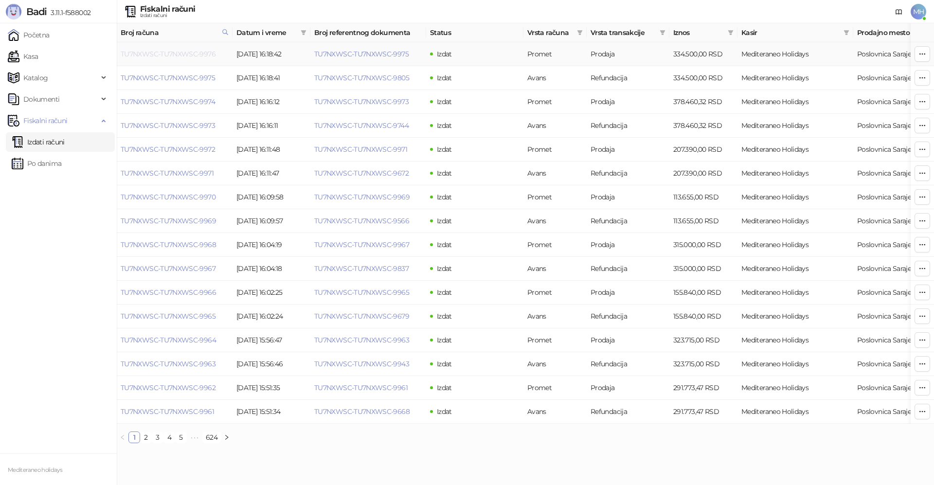
click at [200, 55] on link "TU7NXWSC-TU7NXWSC-9976" at bounding box center [168, 54] width 95 height 9
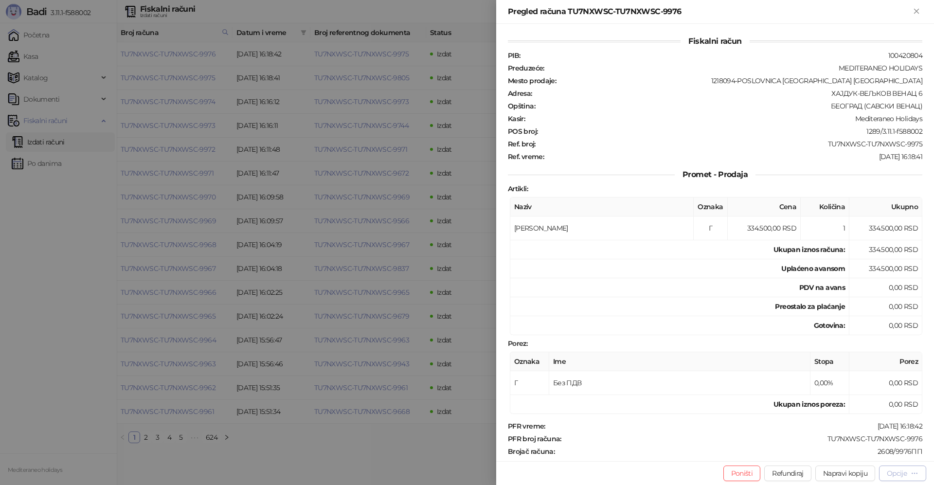
click at [892, 475] on div "Opcije" at bounding box center [896, 473] width 20 height 9
click at [845, 458] on span "Preuzmi u PDF formatu" at bounding box center [868, 453] width 100 height 11
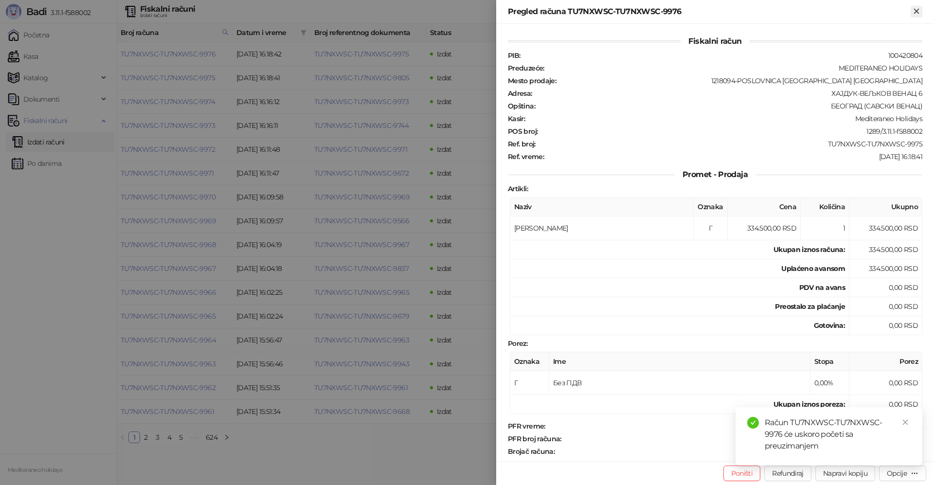
click at [920, 10] on icon "Zatvori" at bounding box center [916, 11] width 9 height 9
